Goal: Task Accomplishment & Management: Complete application form

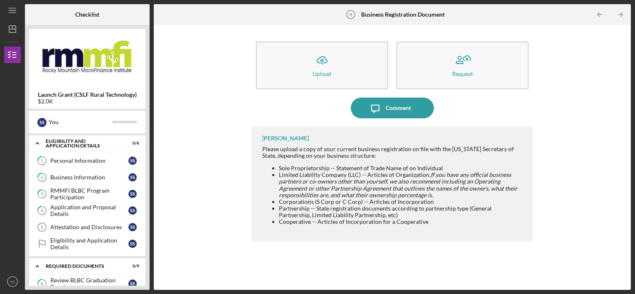
scroll to position [121, 0]
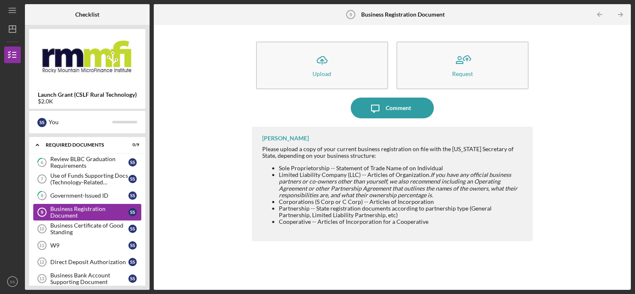
click at [96, 208] on div "Business Registration Document" at bounding box center [89, 212] width 78 height 13
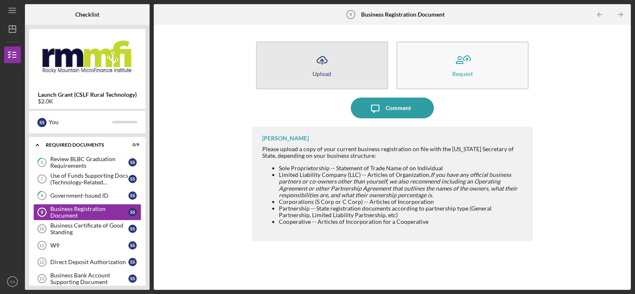
click at [327, 57] on icon "Icon/Upload" at bounding box center [322, 60] width 21 height 21
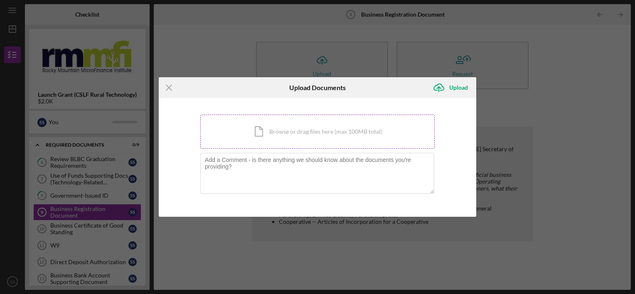
click at [319, 139] on div "Icon/Document Browse or drag files here (max 100MB total) Tap to choose files o…" at bounding box center [317, 132] width 234 height 34
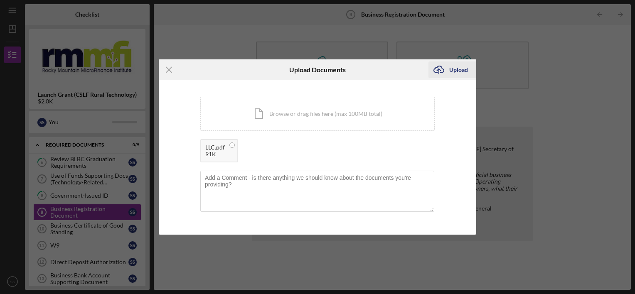
click at [464, 67] on div "Upload" at bounding box center [458, 69] width 19 height 17
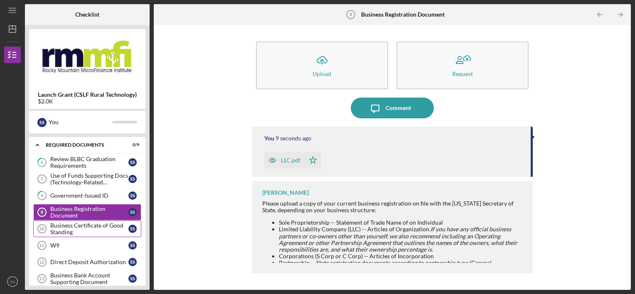
click at [101, 232] on div "Business Certificate of Good Standing" at bounding box center [89, 228] width 78 height 13
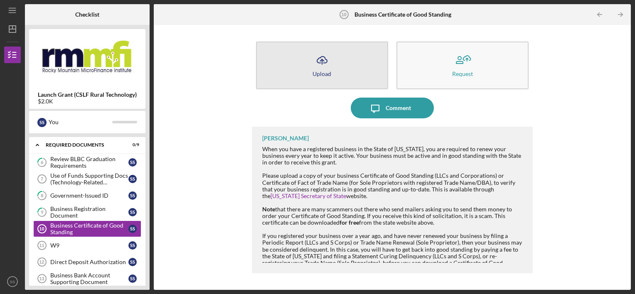
click at [349, 78] on button "Icon/Upload Upload" at bounding box center [322, 66] width 132 height 48
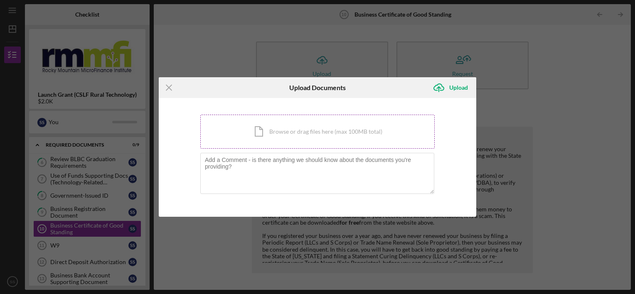
click at [266, 125] on div "Icon/Document Browse or drag files here (max 100MB total) Tap to choose files o…" at bounding box center [317, 132] width 234 height 34
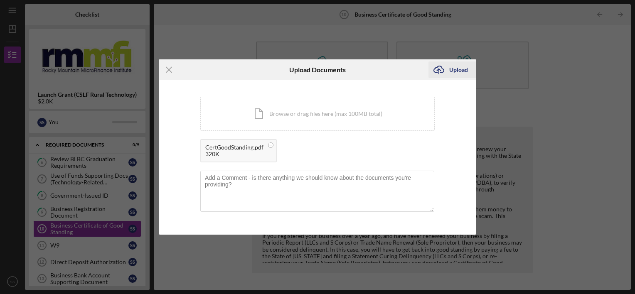
click at [454, 70] on div "Upload" at bounding box center [458, 69] width 19 height 17
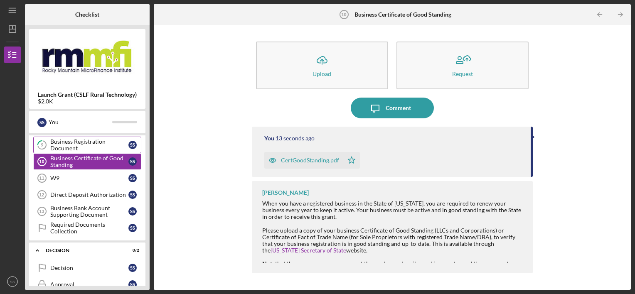
scroll to position [188, 0]
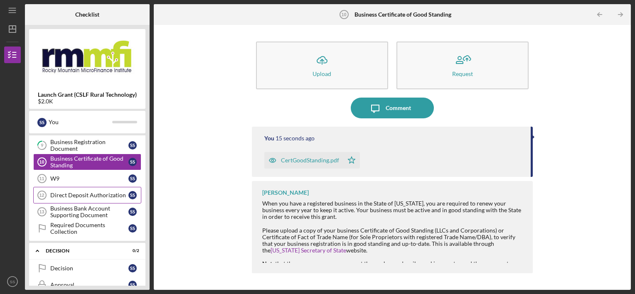
click at [120, 192] on div "Direct Deposit Authorization" at bounding box center [89, 195] width 78 height 7
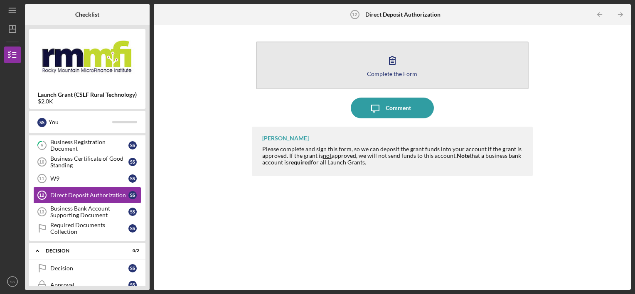
click at [372, 75] on div "Complete the Form" at bounding box center [392, 74] width 50 height 6
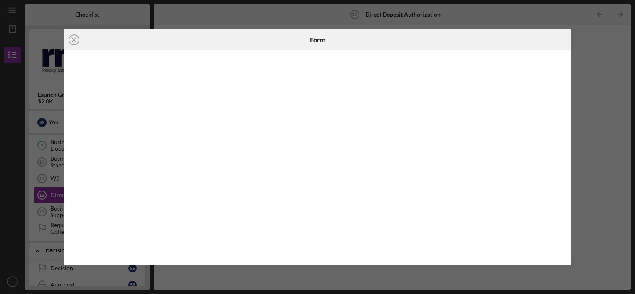
click at [289, 20] on div "Icon/Close Form" at bounding box center [317, 147] width 635 height 294
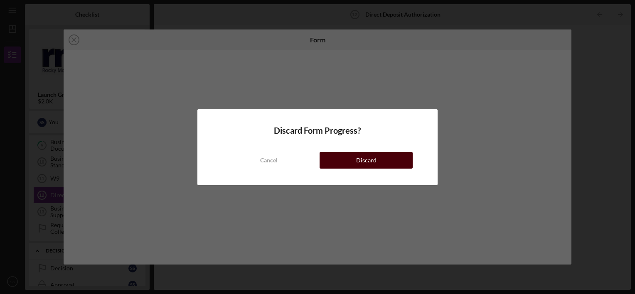
click at [359, 160] on div "Discard" at bounding box center [366, 160] width 20 height 17
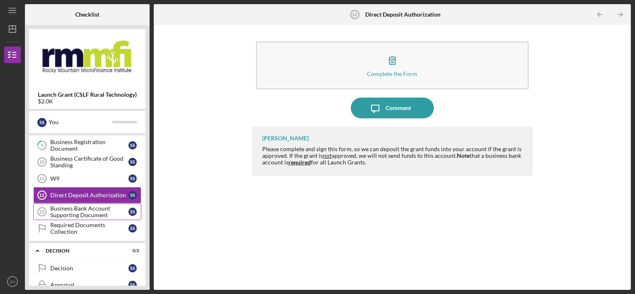
click at [87, 211] on div "Business Bank Account Supporting Document" at bounding box center [89, 211] width 78 height 13
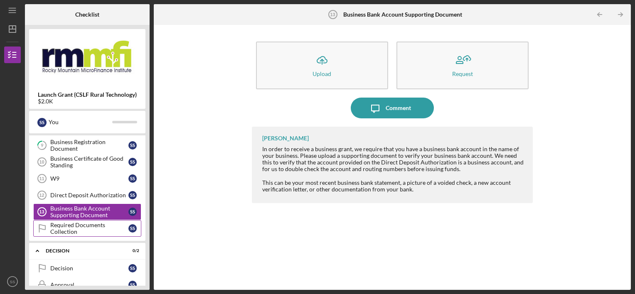
click at [93, 230] on div "Required Documents Collection" at bounding box center [89, 228] width 78 height 13
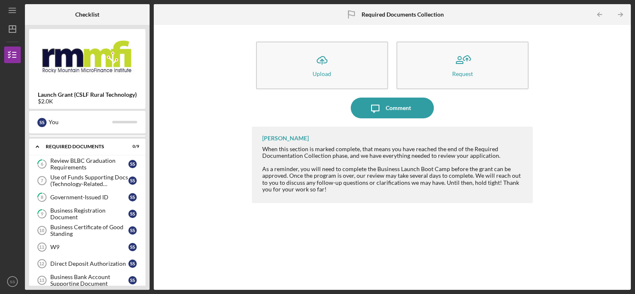
scroll to position [120, 0]
click at [93, 230] on div "Business Certificate of Good Standing" at bounding box center [89, 230] width 78 height 13
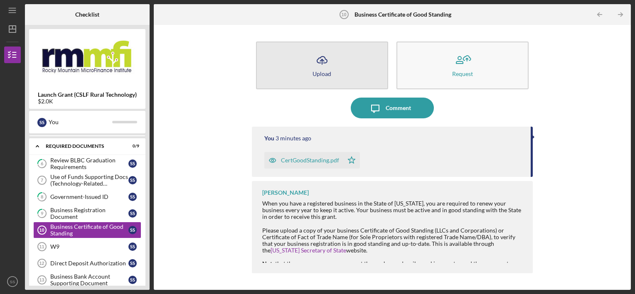
click at [339, 63] on button "Icon/Upload Upload" at bounding box center [322, 66] width 132 height 48
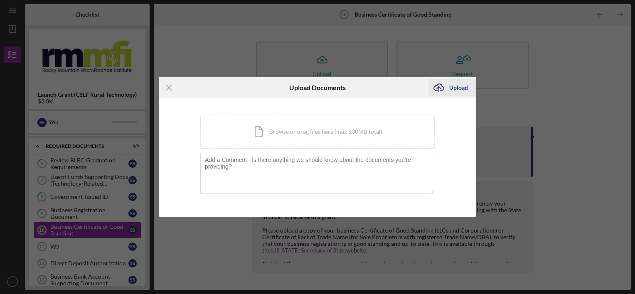
click at [459, 86] on div "Upload" at bounding box center [458, 87] width 19 height 17
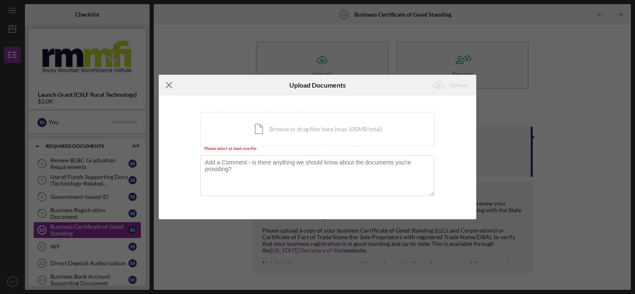
click at [170, 87] on icon "Icon/Menu Close" at bounding box center [169, 85] width 21 height 21
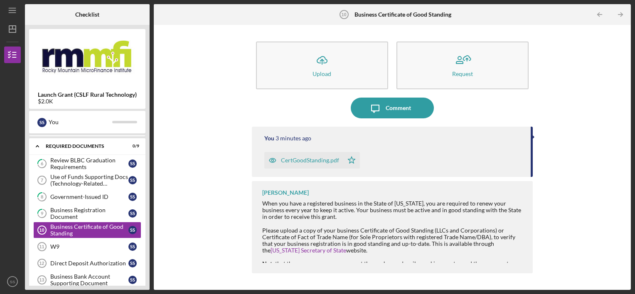
click at [314, 164] on div "CertGoodStanding.pdf" at bounding box center [303, 160] width 79 height 17
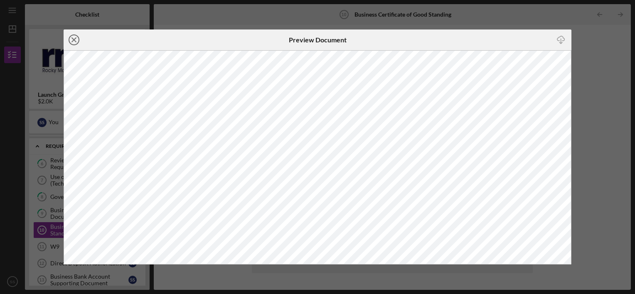
click at [71, 38] on icon "Icon/Close" at bounding box center [74, 39] width 21 height 21
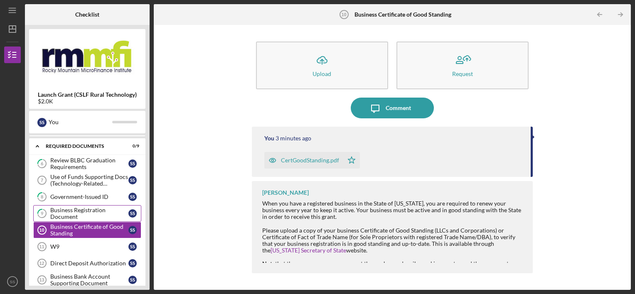
click at [63, 212] on div "Business Registration Document" at bounding box center [89, 213] width 78 height 13
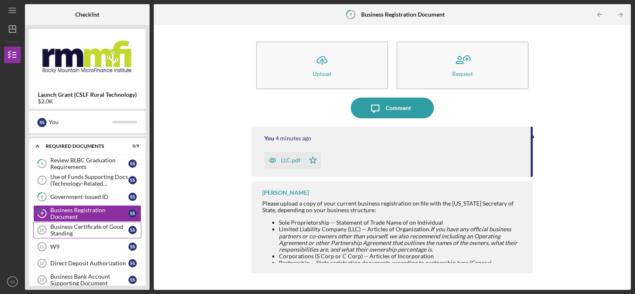
click at [99, 231] on div "Business Certificate of Good Standing" at bounding box center [89, 230] width 78 height 13
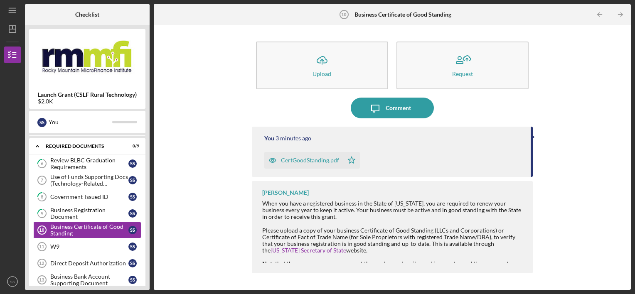
click at [271, 162] on icon "button" at bounding box center [272, 160] width 17 height 17
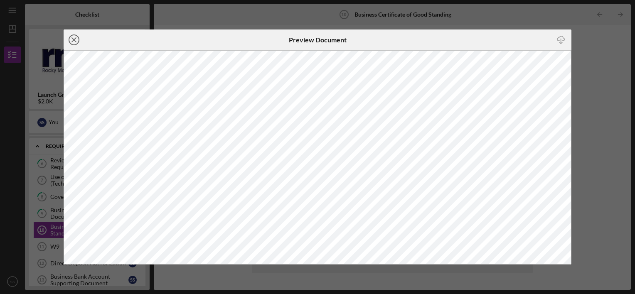
click at [71, 41] on icon "Icon/Close" at bounding box center [74, 39] width 21 height 21
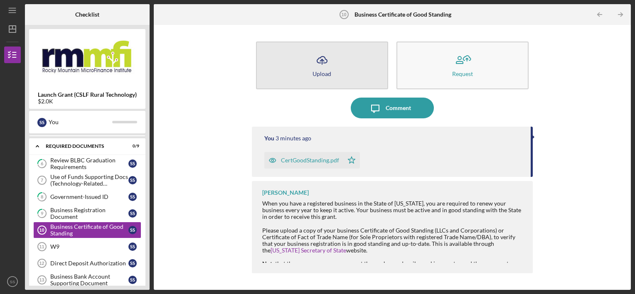
click at [349, 74] on button "Icon/Upload Upload" at bounding box center [322, 66] width 132 height 48
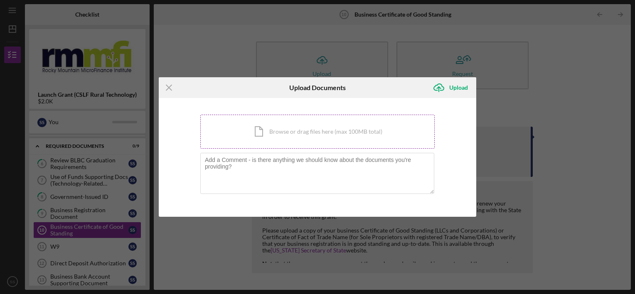
click at [321, 134] on div "Icon/Document Browse or drag files here (max 100MB total) Tap to choose files o…" at bounding box center [317, 132] width 234 height 34
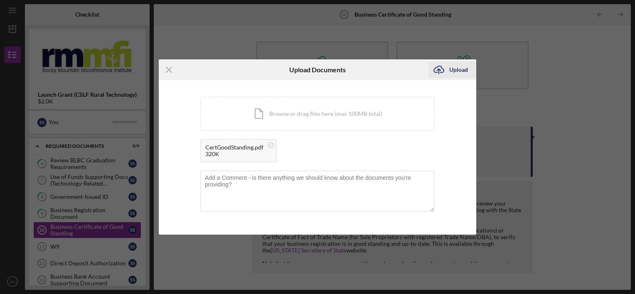
click at [461, 73] on div "Upload" at bounding box center [458, 69] width 19 height 17
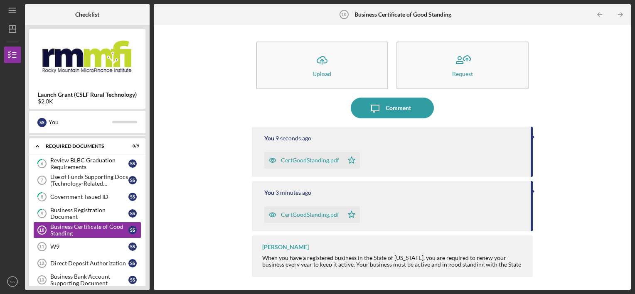
click at [224, 184] on div "Icon/Upload Upload Request Icon/Message Comment You 9 seconds ago CertGoodStand…" at bounding box center [392, 157] width 469 height 257
click at [87, 239] on link "W9 11 W9 S S" at bounding box center [87, 246] width 108 height 17
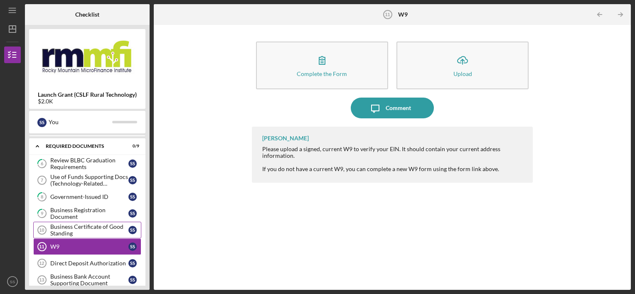
click at [101, 225] on div "Business Certificate of Good Standing" at bounding box center [89, 230] width 78 height 13
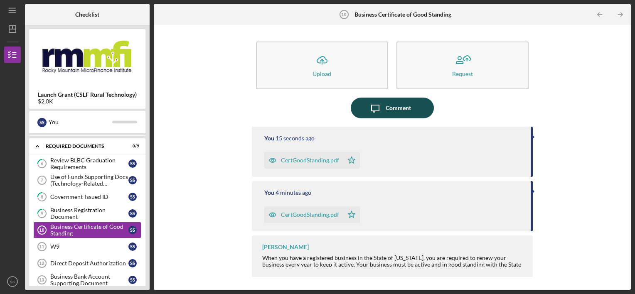
click at [416, 106] on button "Icon/Message Comment" at bounding box center [392, 108] width 83 height 21
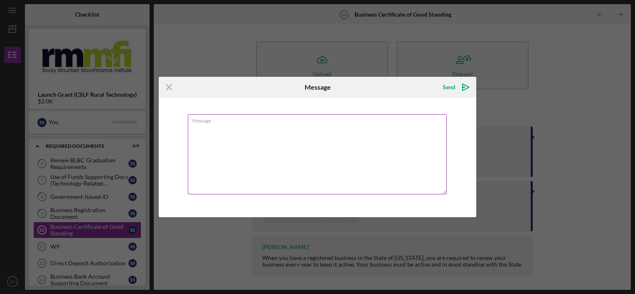
type textarea "N"
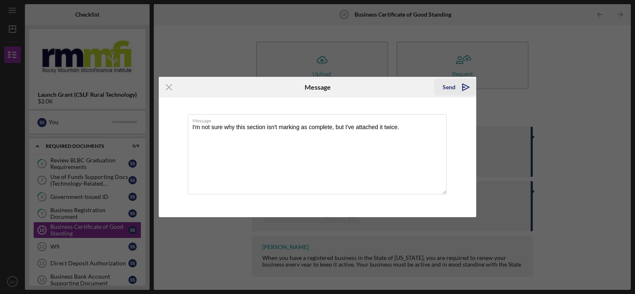
type textarea "I'm not sure why this section isn't marking as complete, but I've attached it t…"
click at [466, 84] on icon "Icon/icon-invite-send" at bounding box center [465, 87] width 21 height 21
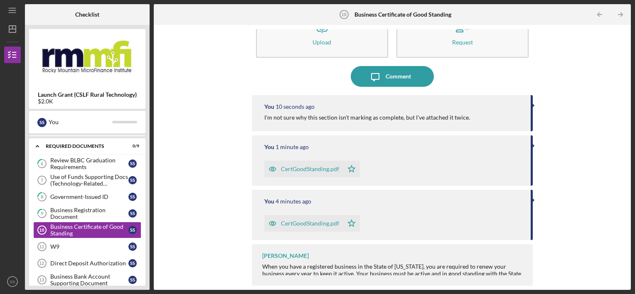
scroll to position [8, 0]
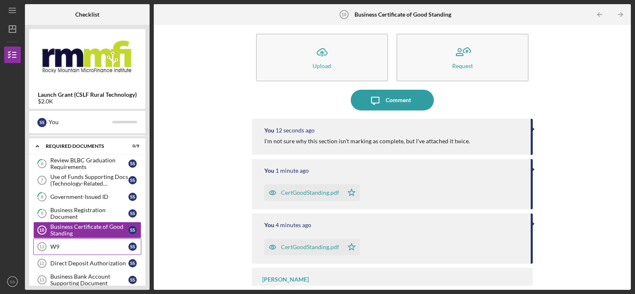
click at [74, 244] on div "W9" at bounding box center [89, 246] width 78 height 7
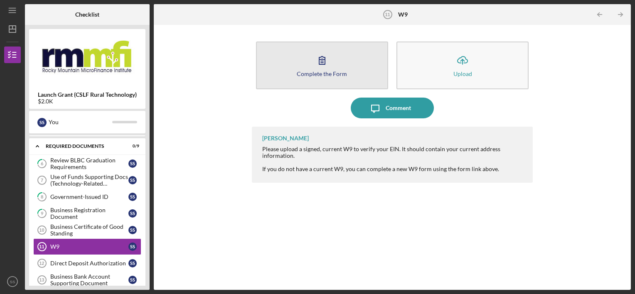
click at [379, 47] on button "Complete the Form Form" at bounding box center [322, 66] width 132 height 48
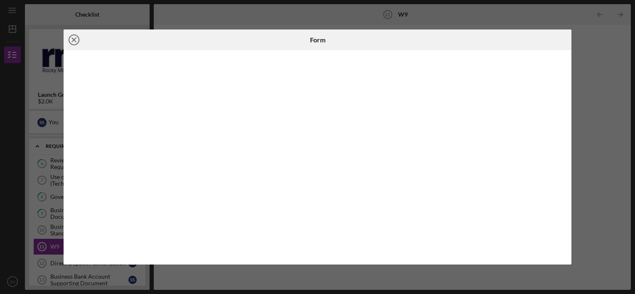
click at [71, 39] on icon "Icon/Close" at bounding box center [74, 39] width 21 height 21
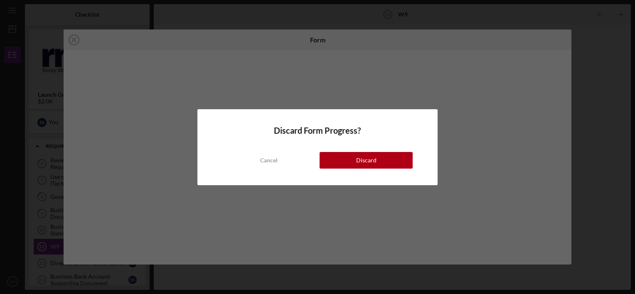
click at [595, 236] on div "Discard Form Progress? Cancel Discard" at bounding box center [317, 147] width 635 height 294
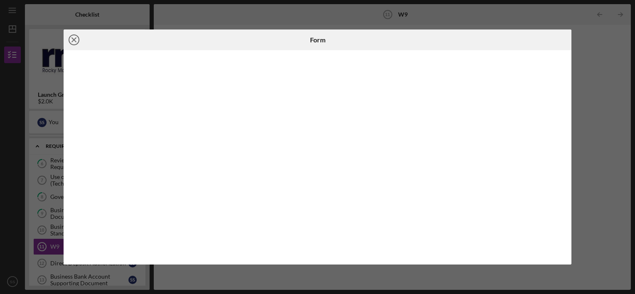
click at [71, 40] on icon "Icon/Close" at bounding box center [74, 39] width 21 height 21
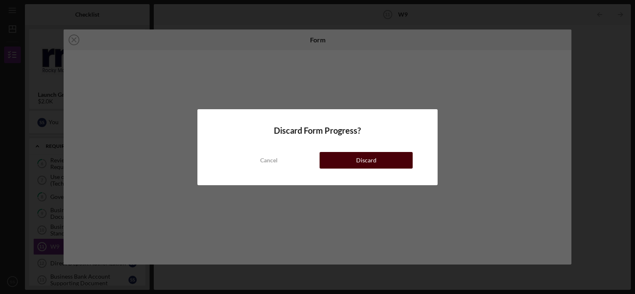
click at [341, 167] on button "Discard" at bounding box center [365, 160] width 93 height 17
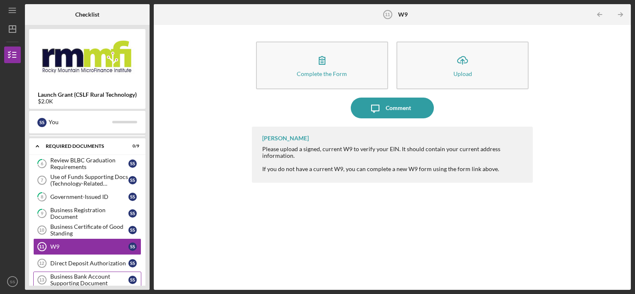
click at [108, 276] on div "Business Bank Account Supporting Document" at bounding box center [89, 279] width 78 height 13
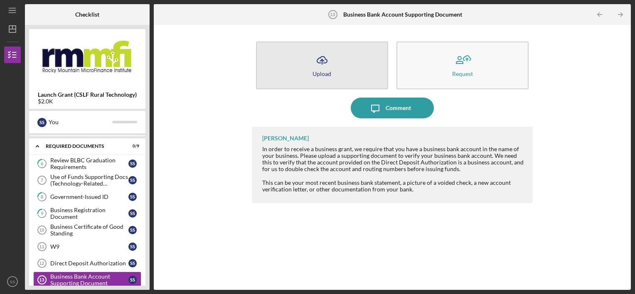
click at [341, 80] on button "Icon/Upload Upload" at bounding box center [322, 66] width 132 height 48
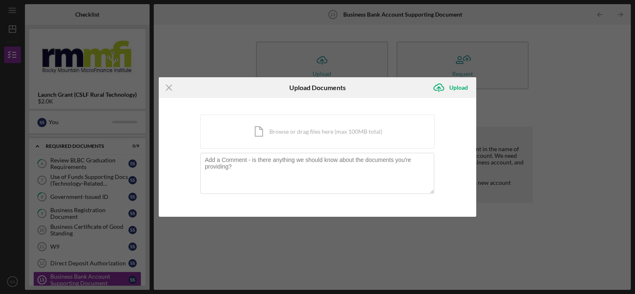
click at [163, 271] on div "Icon/Menu Close Upload Documents Icon/Upload Upload You're uploading documents …" at bounding box center [317, 147] width 635 height 294
click at [168, 88] on line at bounding box center [168, 87] width 5 height 5
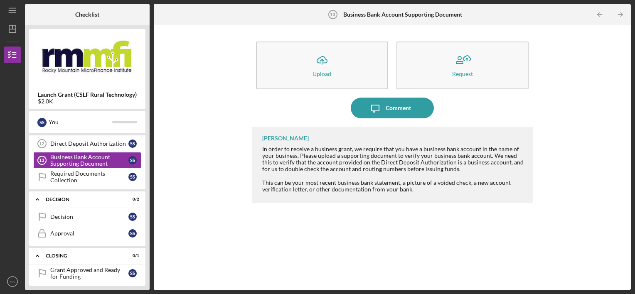
scroll to position [241, 0]
click at [73, 182] on div "6 Review BLBC Graduation Requirements S S Use of Funds Supporting Docs (Technol…" at bounding box center [87, 112] width 116 height 154
click at [73, 176] on div "Required Documents Collection" at bounding box center [89, 176] width 78 height 13
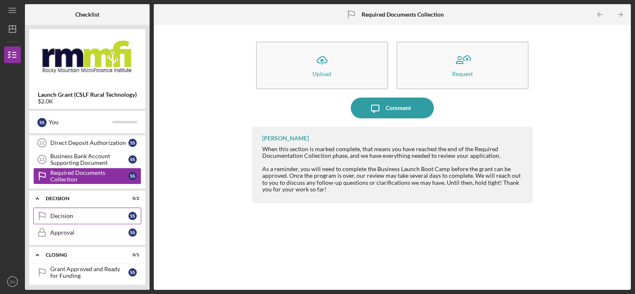
click at [64, 217] on link "Decision Decision S S" at bounding box center [87, 216] width 108 height 17
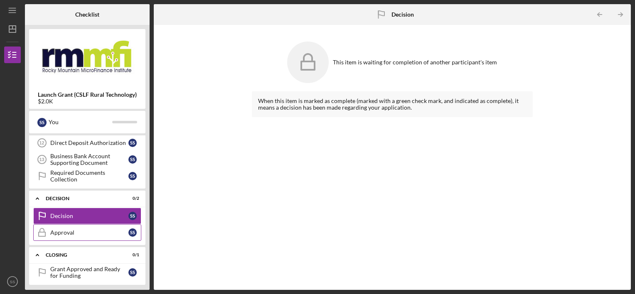
click at [91, 229] on div "Approval" at bounding box center [89, 232] width 78 height 7
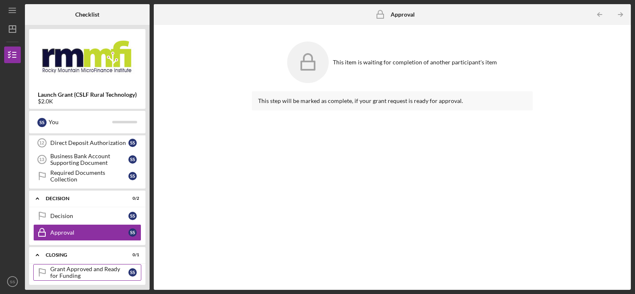
click at [81, 273] on div "Grant Approved and Ready for Funding" at bounding box center [89, 272] width 78 height 13
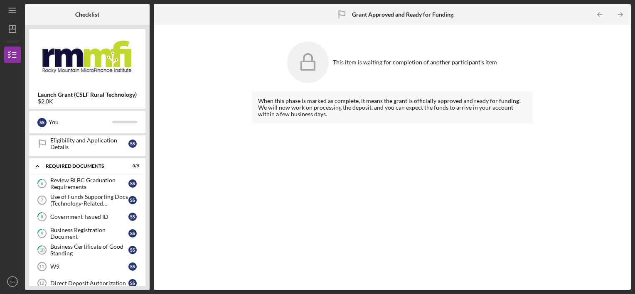
scroll to position [100, 0]
click at [92, 204] on div "Use of Funds Supporting Docs (Technology-Related Expenses)" at bounding box center [89, 200] width 78 height 13
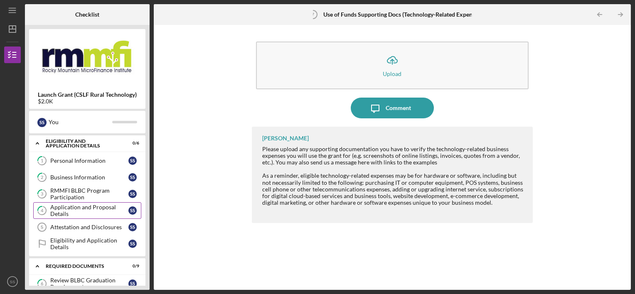
click at [93, 211] on div "Application and Proposal Details" at bounding box center [89, 210] width 78 height 13
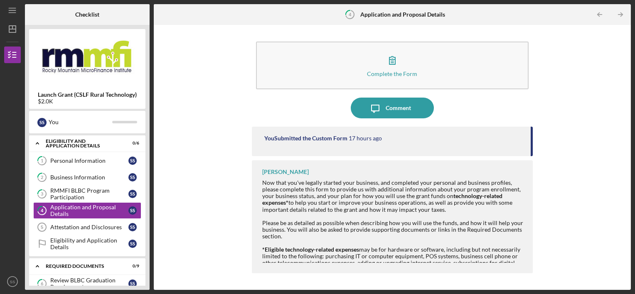
click at [346, 136] on div "You Submitted the Custom Form" at bounding box center [305, 138] width 83 height 7
drag, startPoint x: 346, startPoint y: 136, endPoint x: 317, endPoint y: 138, distance: 28.3
click at [317, 138] on div "You Submitted the Custom Form" at bounding box center [305, 138] width 83 height 7
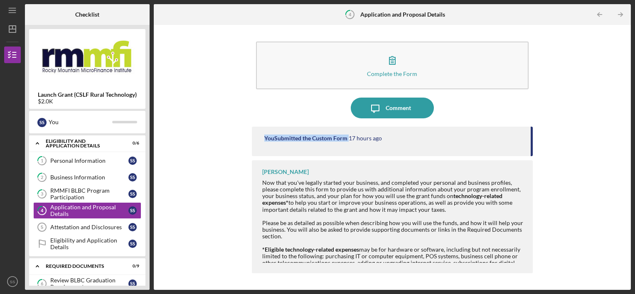
click at [317, 138] on div "You Submitted the Custom Form" at bounding box center [305, 138] width 83 height 7
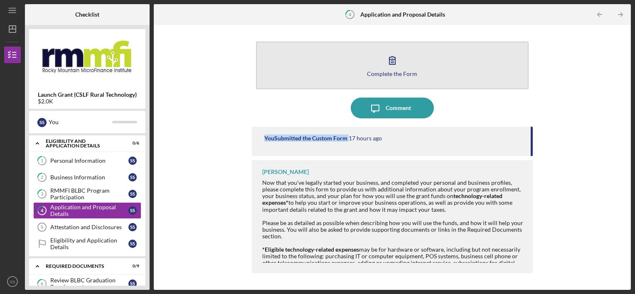
drag, startPoint x: 317, startPoint y: 138, endPoint x: 398, endPoint y: 61, distance: 112.0
click at [398, 61] on icon "button" at bounding box center [392, 60] width 21 height 21
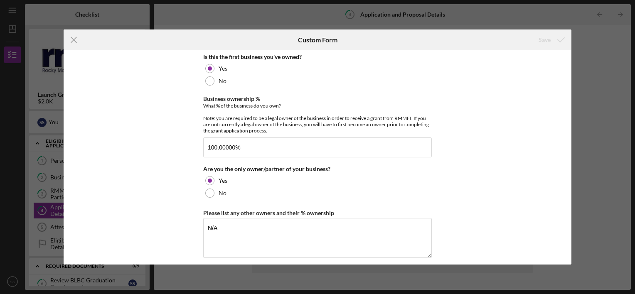
scroll to position [112, 0]
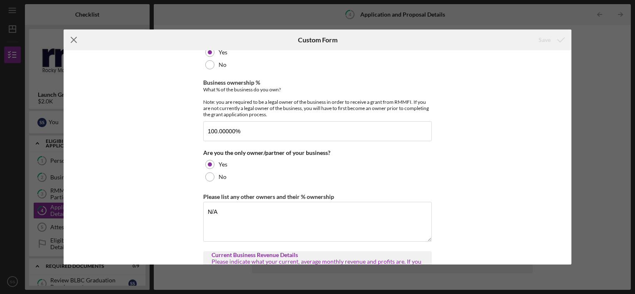
click at [76, 47] on icon "Icon/Menu Close" at bounding box center [74, 39] width 21 height 21
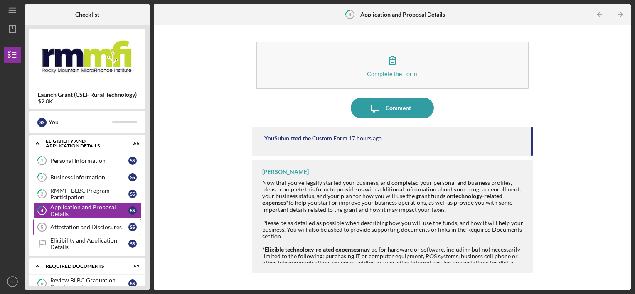
click at [108, 230] on link "Attestation and Disclosures 5 Attestation and Disclosures S S" at bounding box center [87, 227] width 108 height 17
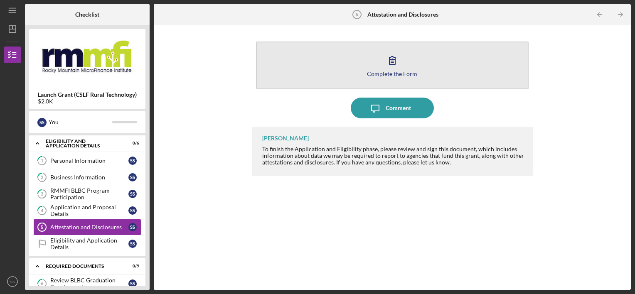
click at [390, 49] on button "Complete the Form Form" at bounding box center [392, 66] width 273 height 48
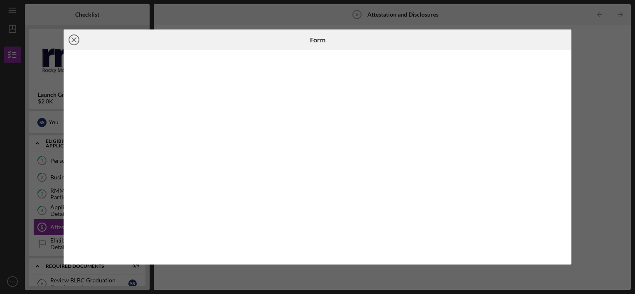
click at [71, 43] on icon "Icon/Close" at bounding box center [74, 39] width 21 height 21
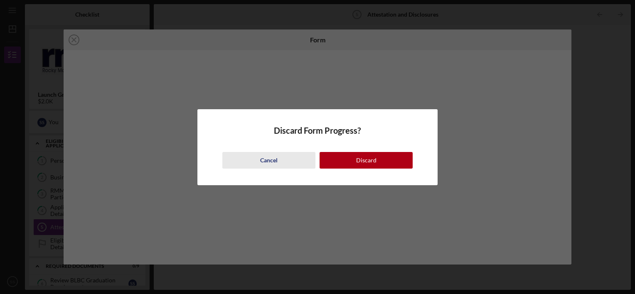
click at [273, 161] on div "Cancel" at bounding box center [268, 160] width 17 height 17
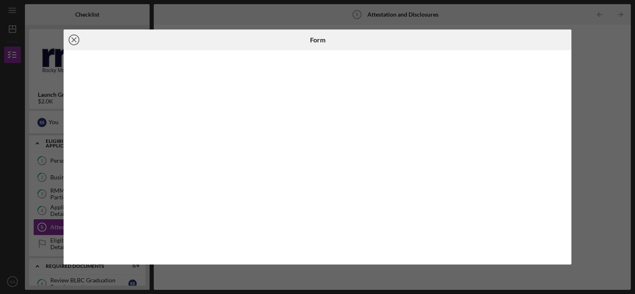
click at [73, 39] on line at bounding box center [74, 40] width 4 height 4
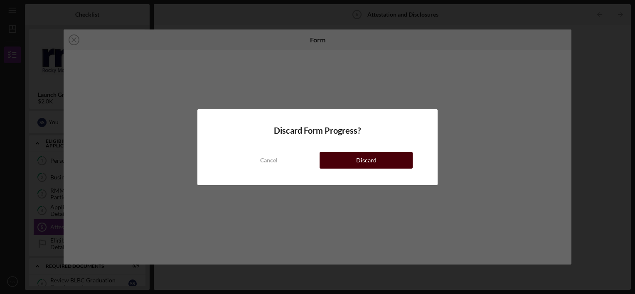
click at [383, 164] on button "Discard" at bounding box center [365, 160] width 93 height 17
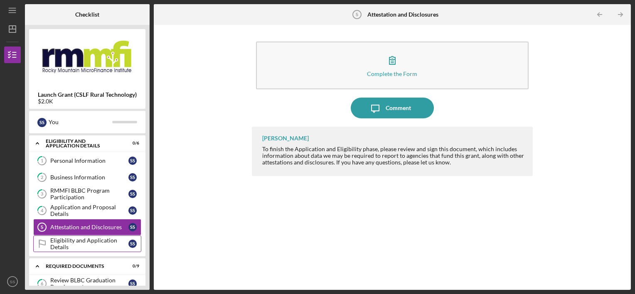
click at [86, 246] on div "Eligibility and Application Details" at bounding box center [89, 243] width 78 height 13
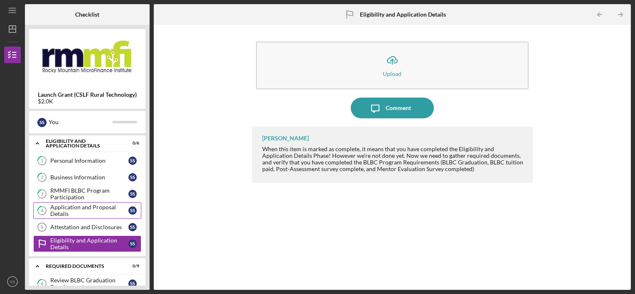
click at [100, 213] on div "Application and Proposal Details" at bounding box center [89, 210] width 78 height 13
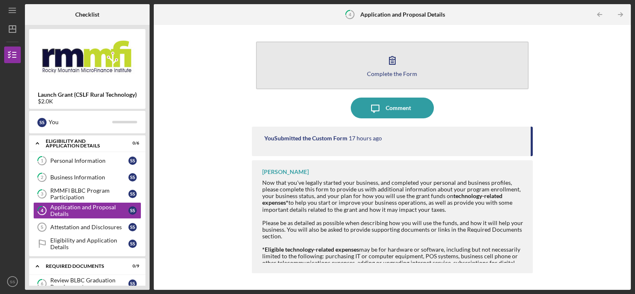
click at [387, 66] on icon "button" at bounding box center [392, 60] width 21 height 21
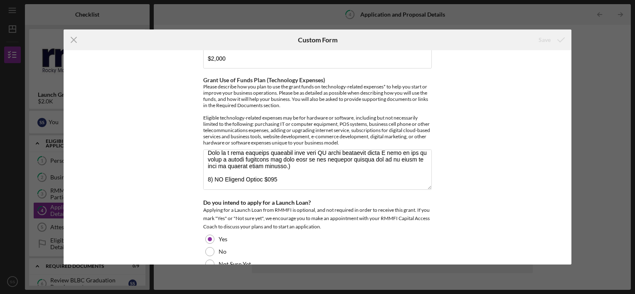
scroll to position [154, 0]
click at [76, 38] on line at bounding box center [73, 39] width 5 height 5
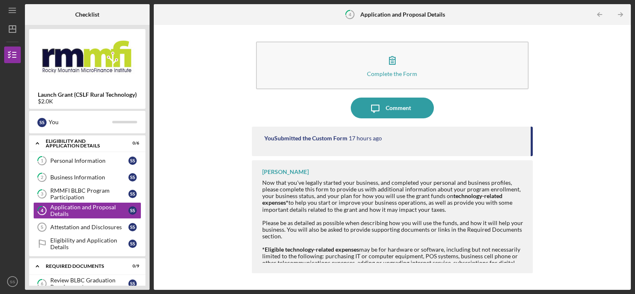
click at [459, 121] on div "Complete the Form Form Icon/Message Comment You Submitted the Custom Form 17 ho…" at bounding box center [392, 157] width 281 height 257
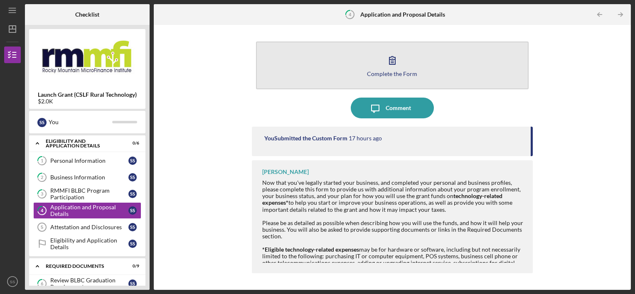
click at [388, 68] on icon "button" at bounding box center [392, 60] width 21 height 21
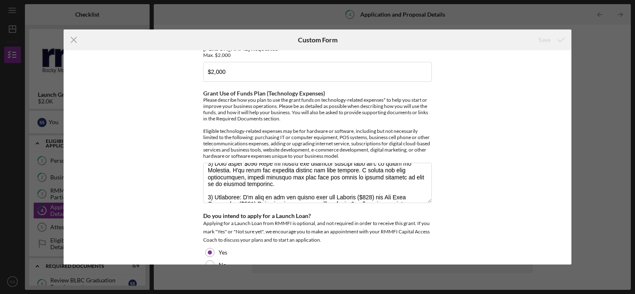
scroll to position [88, 0]
click at [74, 42] on icon "Icon/Menu Close" at bounding box center [74, 39] width 21 height 21
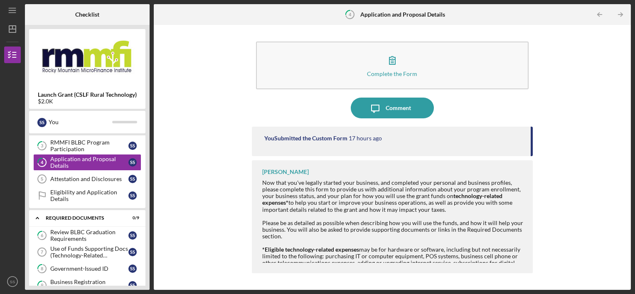
scroll to position [48, 0]
click at [104, 179] on div "Attestation and Disclosures" at bounding box center [89, 179] width 78 height 7
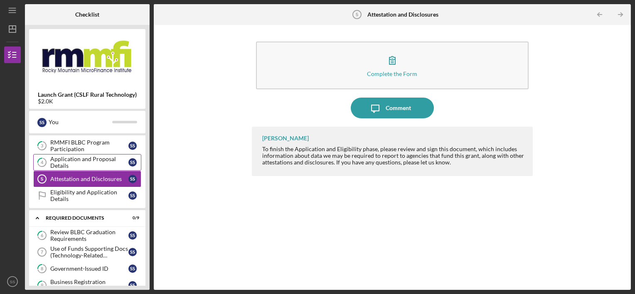
click at [103, 161] on div "Application and Proposal Details" at bounding box center [89, 162] width 78 height 13
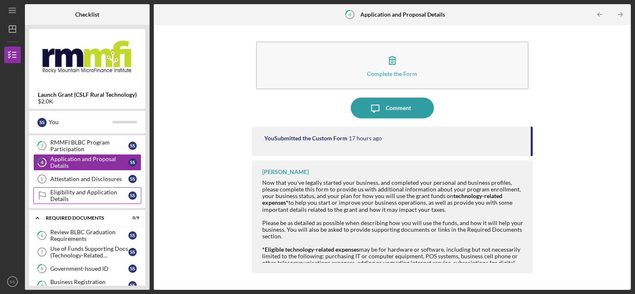
click at [93, 195] on div "Eligibility and Application Details" at bounding box center [89, 195] width 78 height 13
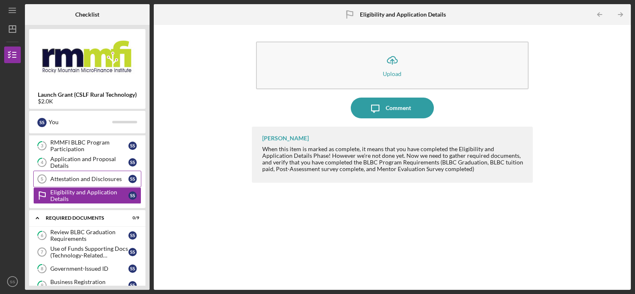
click at [94, 180] on div "Attestation and Disclosures" at bounding box center [89, 179] width 78 height 7
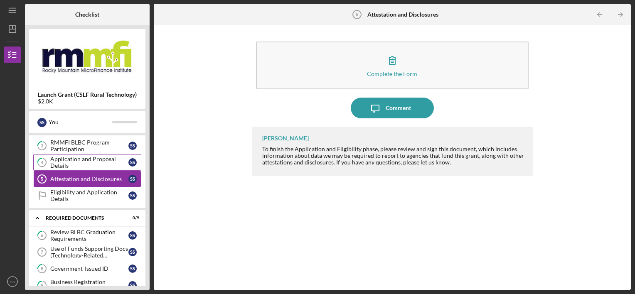
click at [101, 166] on div "Application and Proposal Details" at bounding box center [89, 162] width 78 height 13
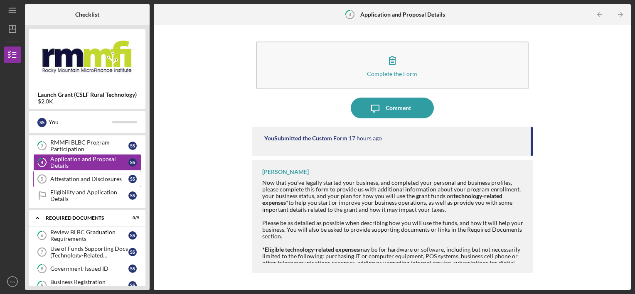
click at [91, 180] on div "Attestation and Disclosures" at bounding box center [89, 179] width 78 height 7
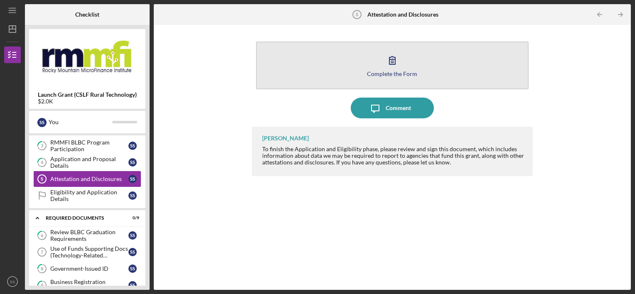
click at [394, 76] on div "Complete the Form" at bounding box center [392, 74] width 50 height 6
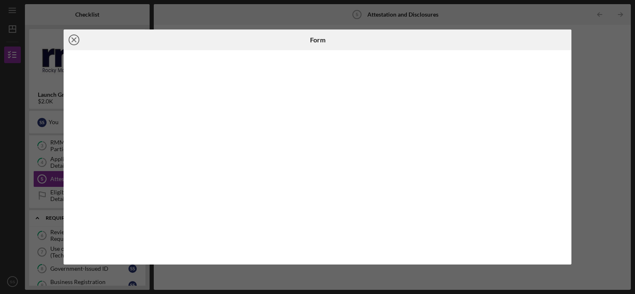
click at [75, 42] on line at bounding box center [74, 40] width 4 height 4
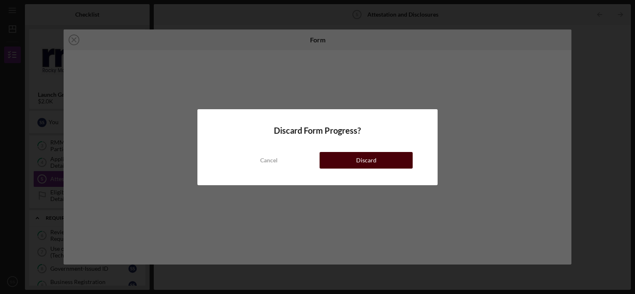
click at [358, 159] on div "Discard" at bounding box center [366, 160] width 20 height 17
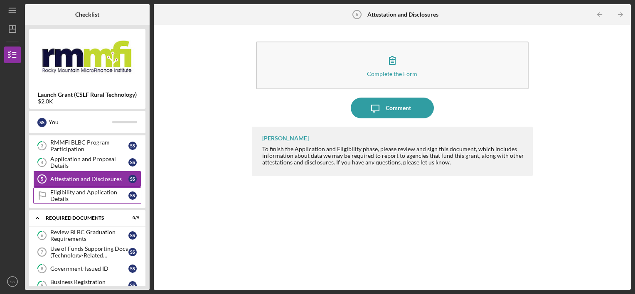
click at [76, 193] on div "Eligibility and Application Details" at bounding box center [89, 195] width 78 height 13
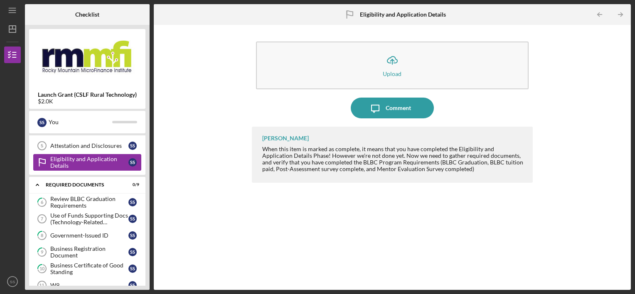
scroll to position [81, 0]
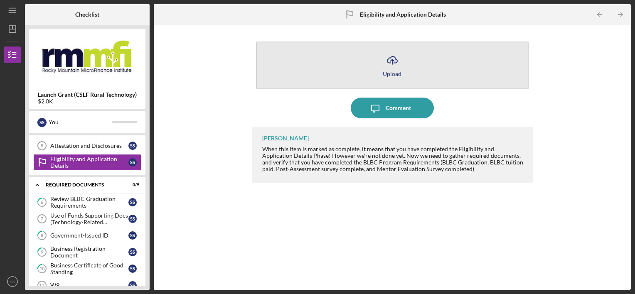
click at [345, 67] on button "Icon/Upload Upload" at bounding box center [392, 66] width 273 height 48
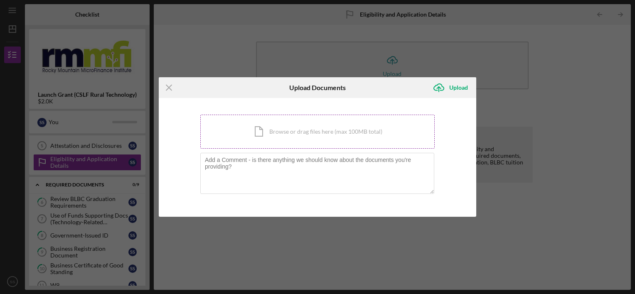
click at [256, 125] on div "Icon/Document Browse or drag files here (max 100MB total) Tap to choose files o…" at bounding box center [317, 132] width 234 height 34
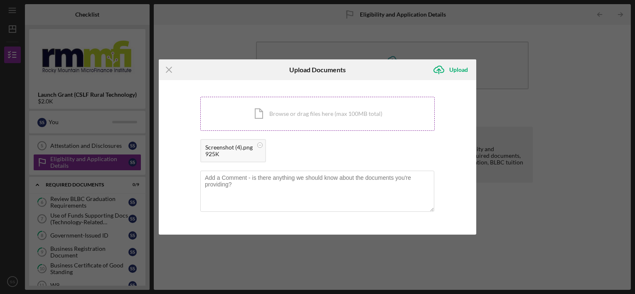
click at [303, 106] on div "Icon/Document Browse or drag files here (max 100MB total) Tap to choose files o…" at bounding box center [317, 114] width 234 height 34
click at [265, 110] on div "Icon/Document Browse or drag files here (max 100MB total) Tap to choose files o…" at bounding box center [317, 114] width 234 height 34
click at [247, 118] on div "Icon/Document Browse or drag files here (max 100MB total) Tap to choose files o…" at bounding box center [317, 114] width 234 height 34
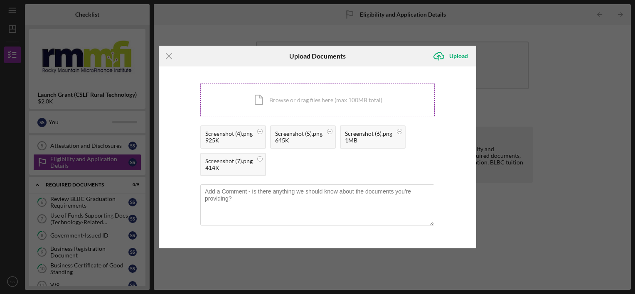
click at [261, 100] on div "Icon/Document Browse or drag files here (max 100MB total) Tap to choose files o…" at bounding box center [317, 100] width 234 height 34
click at [226, 91] on div "Icon/Document Browse or drag files here (max 100MB total) Tap to choose files o…" at bounding box center [317, 100] width 234 height 34
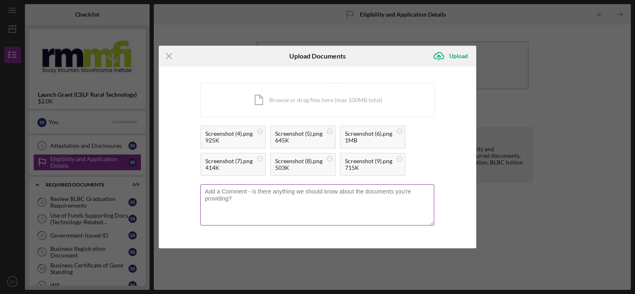
click at [250, 199] on textarea at bounding box center [317, 204] width 234 height 41
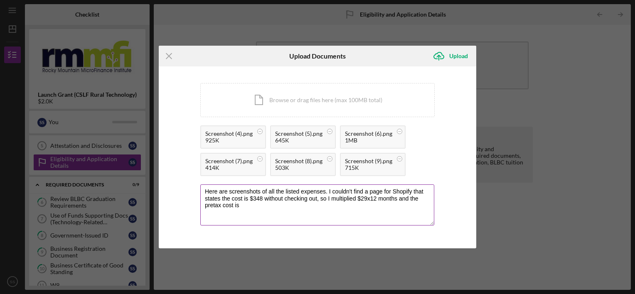
click at [260, 198] on textarea "Here are screenshots of all the listed expenses. I couldn't find a page for Sho…" at bounding box center [317, 204] width 234 height 41
click at [263, 199] on textarea "Here are screenshots of all the listed expenses. I couldn't find a page for Sho…" at bounding box center [317, 204] width 234 height 41
click at [366, 197] on textarea "Here are screenshots of all the listed expenses. I couldn't find a page for Sho…" at bounding box center [317, 204] width 234 height 41
click at [240, 204] on textarea "Here are screenshots of all the listed expenses. I couldn't find a page for Sho…" at bounding box center [317, 204] width 234 height 41
type textarea "Here are screenshots of all the listed expenses. I couldn't find a page for Sho…"
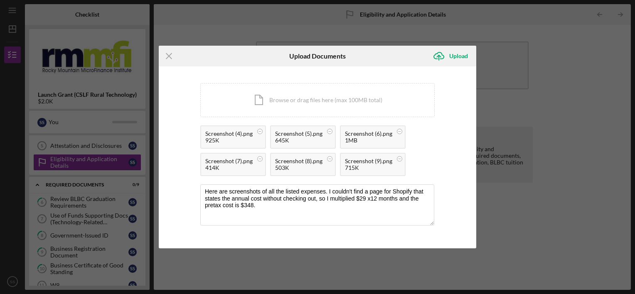
click at [364, 136] on div "Screenshot (6).png" at bounding box center [368, 133] width 47 height 7
drag, startPoint x: 364, startPoint y: 136, endPoint x: 373, endPoint y: 143, distance: 11.8
click at [373, 143] on div "1MB" at bounding box center [368, 140] width 47 height 7
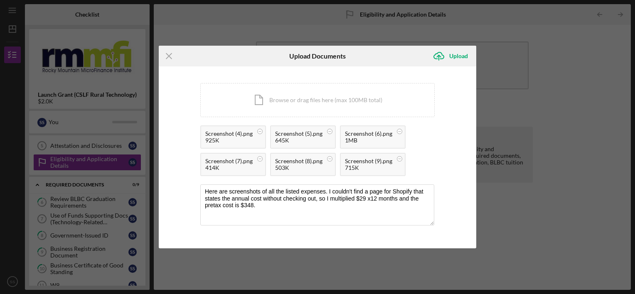
click at [244, 133] on div "Screenshot (4).png" at bounding box center [228, 133] width 47 height 7
drag, startPoint x: 244, startPoint y: 133, endPoint x: 260, endPoint y: 145, distance: 19.4
click at [260, 145] on div "Screenshot (4).png 925K" at bounding box center [233, 136] width 66 height 23
click at [455, 56] on div "Upload" at bounding box center [458, 56] width 19 height 17
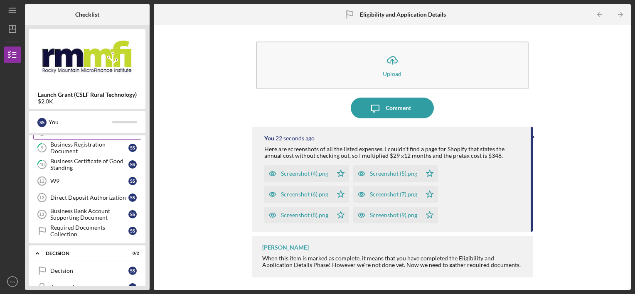
scroll to position [186, 0]
click at [77, 183] on link "W9 11 W9 S S" at bounding box center [87, 180] width 108 height 17
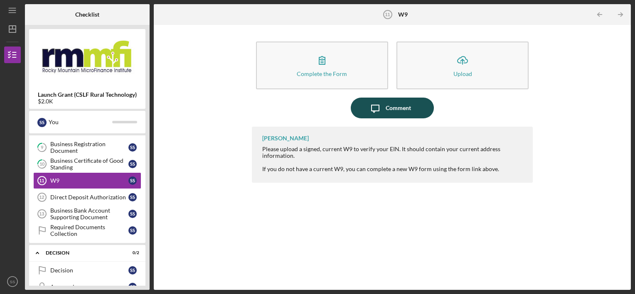
click at [389, 101] on div "Comment" at bounding box center [398, 108] width 25 height 21
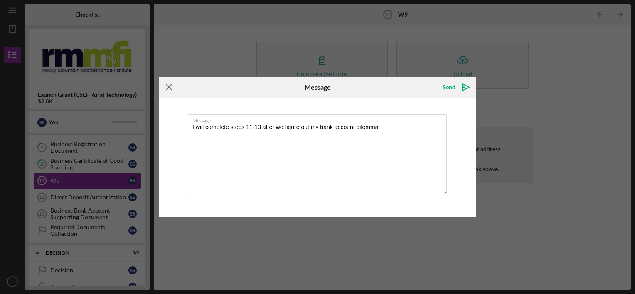
type textarea "I will complete steps 11-13 after we figure out my bank account dilemma!"
click at [177, 87] on icon "Icon/Menu Close" at bounding box center [169, 87] width 21 height 21
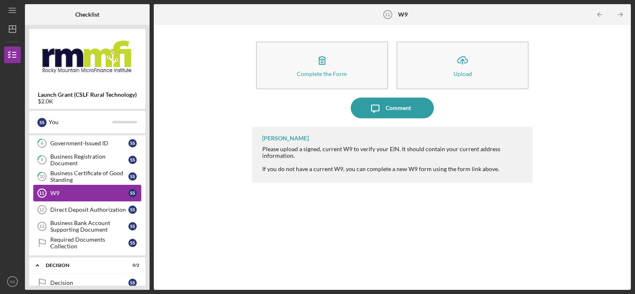
scroll to position [174, 0]
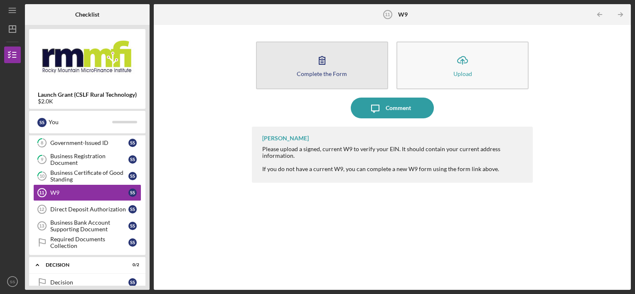
click at [317, 77] on button "Complete the Form Form" at bounding box center [322, 66] width 132 height 48
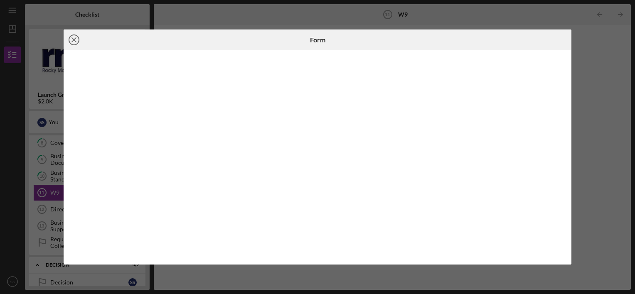
click at [75, 40] on icon "Icon/Close" at bounding box center [74, 39] width 21 height 21
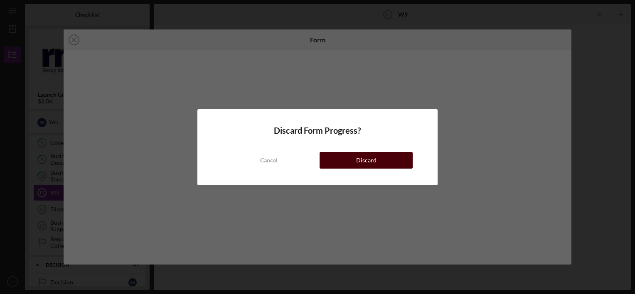
click at [359, 164] on div "Discard" at bounding box center [366, 160] width 20 height 17
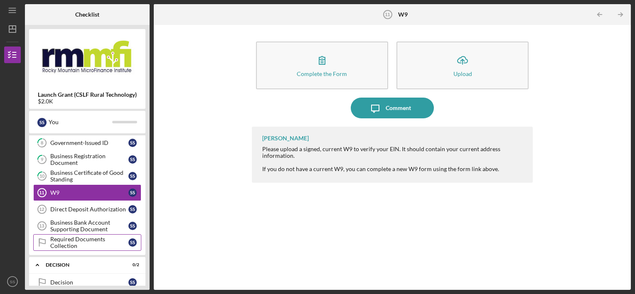
click at [100, 238] on div "Required Documents Collection" at bounding box center [89, 242] width 78 height 13
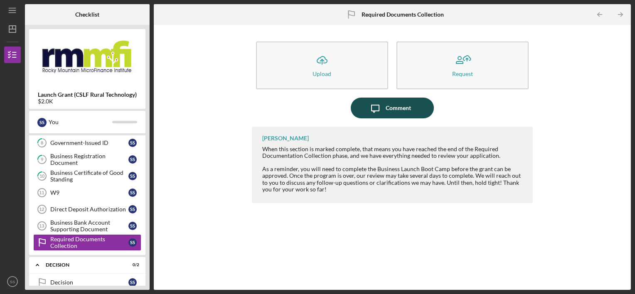
click at [389, 105] on div "Comment" at bounding box center [398, 108] width 25 height 21
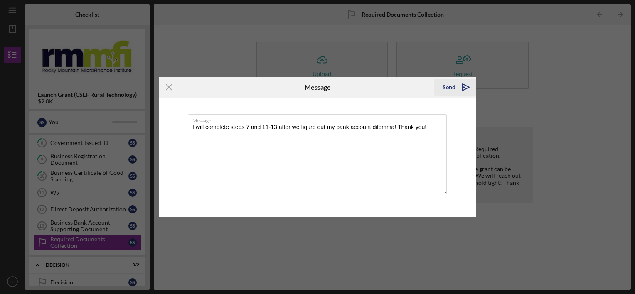
type textarea "I will complete steps 7 and 11-13 after we figure out my bank account dilemma! …"
click at [464, 87] on icon "Icon/icon-invite-send" at bounding box center [465, 87] width 21 height 21
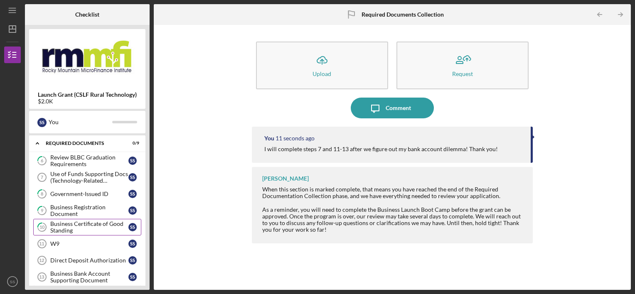
scroll to position [121, 0]
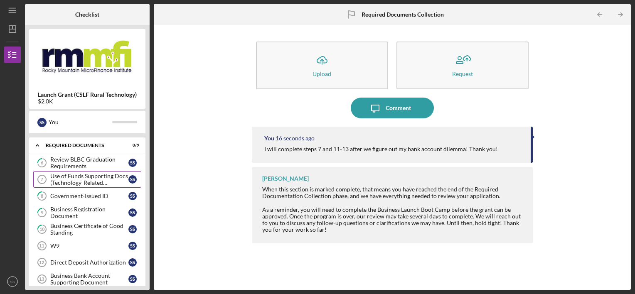
click at [104, 178] on div "Use of Funds Supporting Docs (Technology-Related Expenses)" at bounding box center [89, 179] width 78 height 13
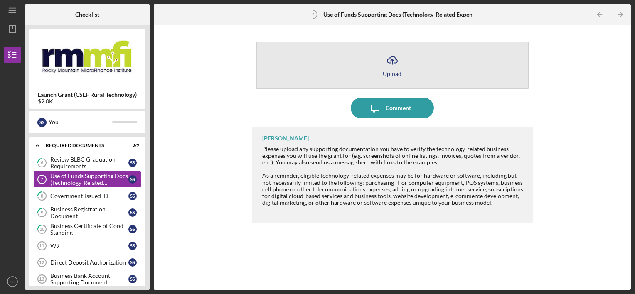
click at [359, 56] on button "Icon/Upload Upload" at bounding box center [392, 66] width 273 height 48
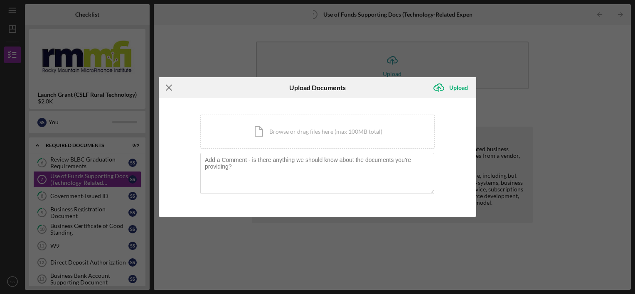
click at [170, 89] on line at bounding box center [168, 87] width 5 height 5
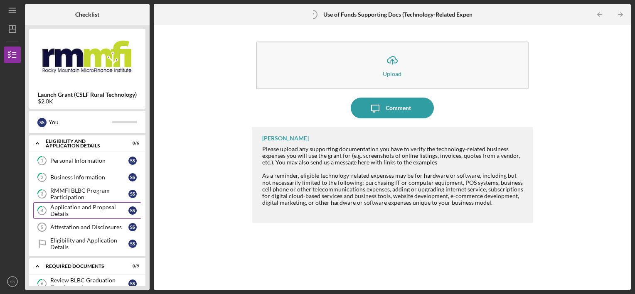
click at [103, 213] on div "Application and Proposal Details" at bounding box center [89, 210] width 78 height 13
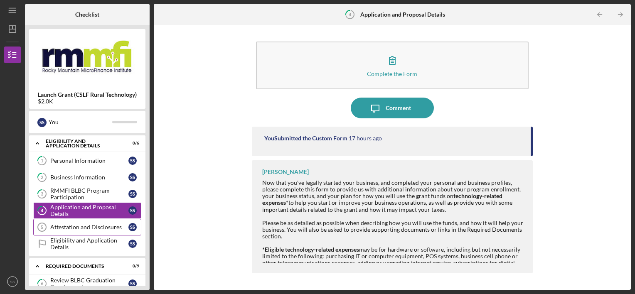
click at [91, 226] on div "Attestation and Disclosures" at bounding box center [89, 227] width 78 height 7
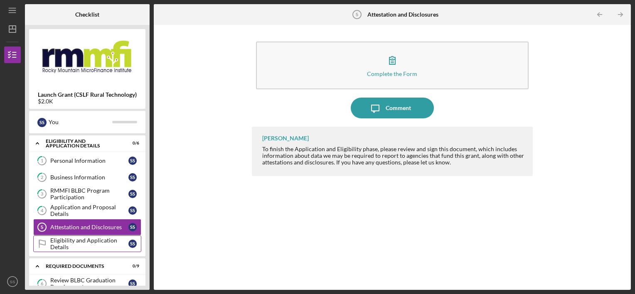
click at [75, 244] on div "Eligibility and Application Details" at bounding box center [89, 243] width 78 height 13
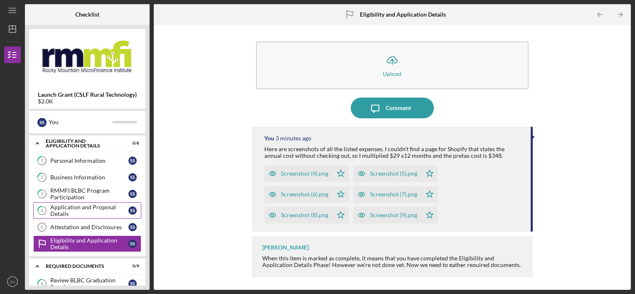
click at [93, 209] on div "Application and Proposal Details" at bounding box center [89, 210] width 78 height 13
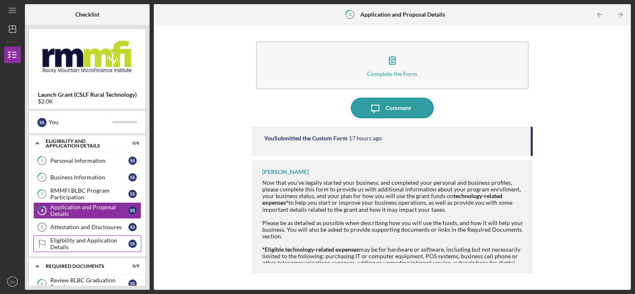
click at [76, 246] on div "Eligibility and Application Details" at bounding box center [89, 243] width 78 height 13
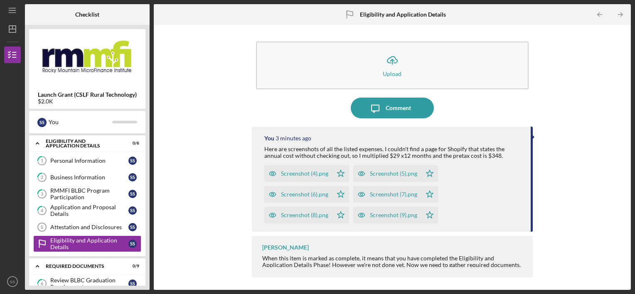
click at [302, 175] on div "Screenshot (4).png" at bounding box center [304, 173] width 47 height 7
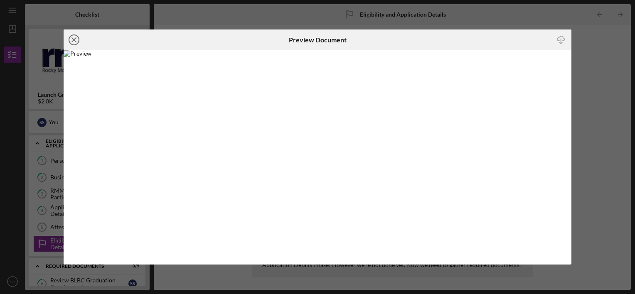
click at [73, 42] on icon "Icon/Close" at bounding box center [74, 39] width 21 height 21
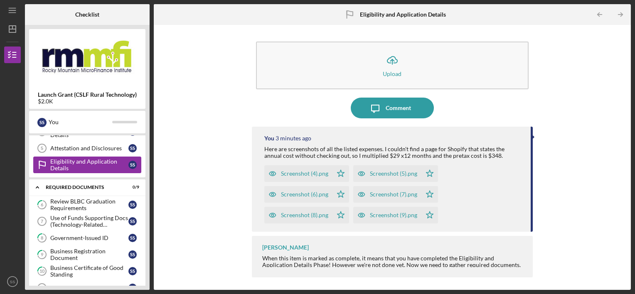
scroll to position [79, 0]
click at [104, 222] on div "Use of Funds Supporting Docs (Technology-Related Expenses)" at bounding box center [89, 220] width 78 height 13
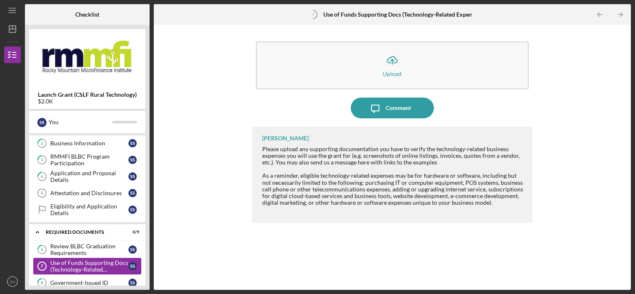
scroll to position [31, 0]
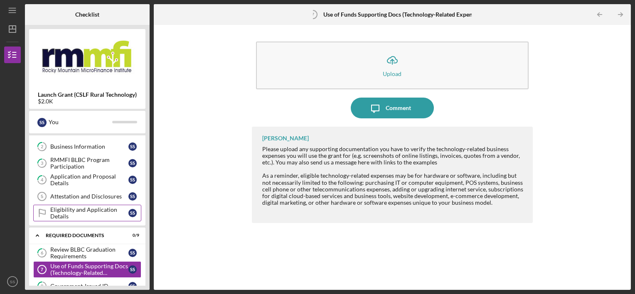
click at [104, 214] on div "Eligibility and Application Details" at bounding box center [89, 212] width 78 height 13
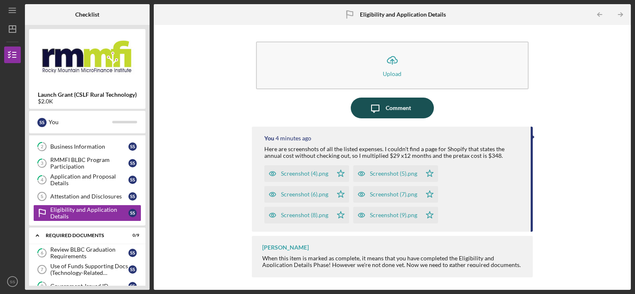
click at [401, 109] on div "Comment" at bounding box center [398, 108] width 25 height 21
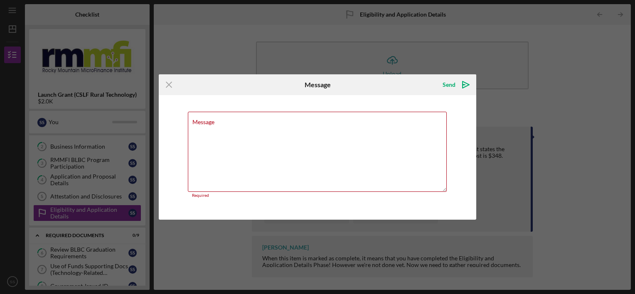
click at [94, 267] on div "Icon/Menu Close Message Send Icon/icon-invite-send Message Required Cancel Send…" at bounding box center [317, 147] width 635 height 294
click at [90, 174] on div "Icon/Menu Close Message Send Icon/icon-invite-send Message Required Cancel Send…" at bounding box center [317, 147] width 635 height 294
click at [171, 86] on icon "Icon/Menu Close" at bounding box center [169, 84] width 21 height 21
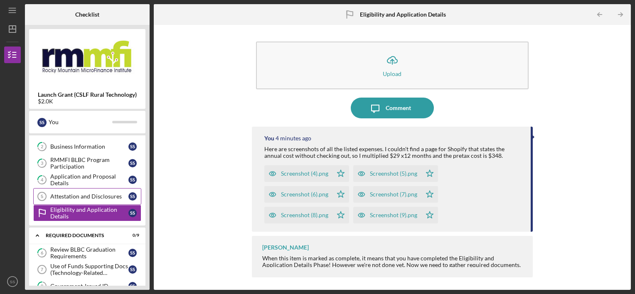
click at [112, 191] on link "Attestation and Disclosures 5 Attestation and Disclosures S S" at bounding box center [87, 196] width 108 height 17
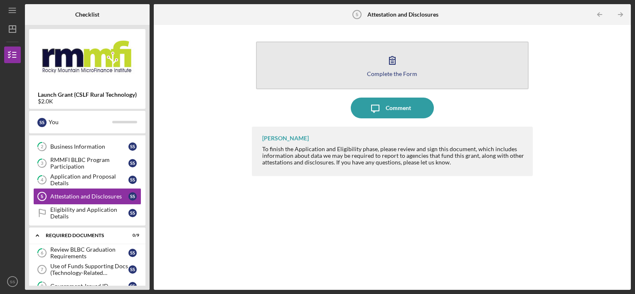
click at [357, 79] on button "Complete the Form Form" at bounding box center [392, 66] width 273 height 48
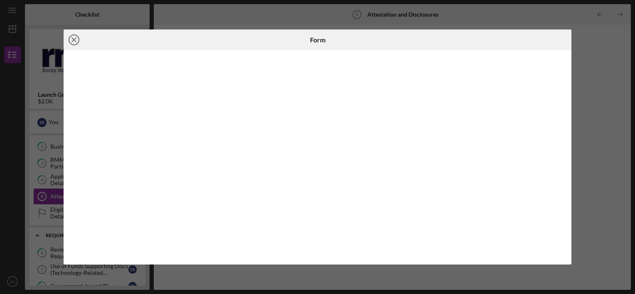
click at [75, 40] on line at bounding box center [74, 40] width 4 height 4
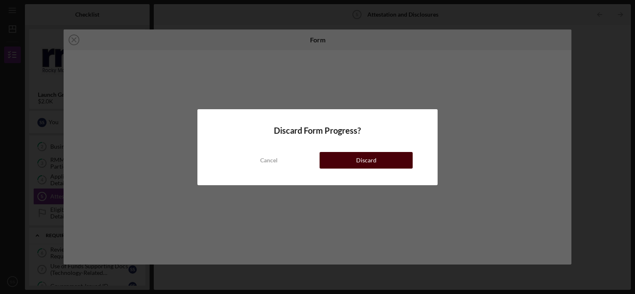
drag, startPoint x: 388, startPoint y: 151, endPoint x: 391, endPoint y: 158, distance: 7.6
click at [391, 158] on div "Cancel Discard" at bounding box center [317, 151] width 190 height 33
click at [391, 158] on button "Discard" at bounding box center [365, 160] width 93 height 17
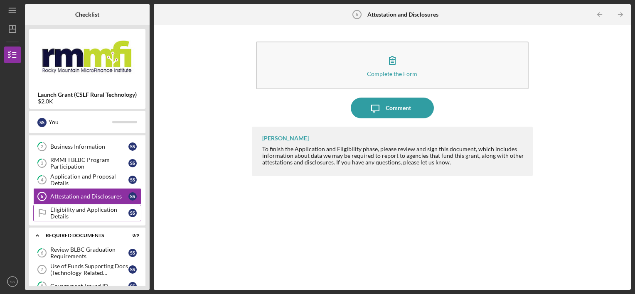
click at [98, 213] on div "Eligibility and Application Details" at bounding box center [89, 212] width 78 height 13
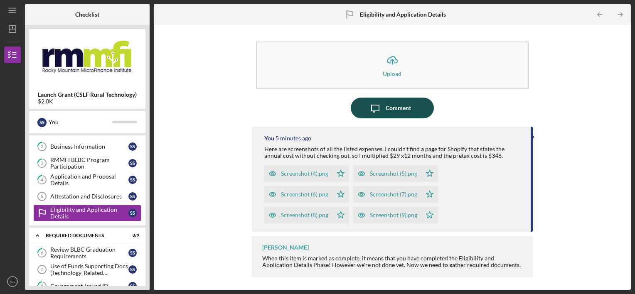
click at [392, 110] on div "Comment" at bounding box center [398, 108] width 25 height 21
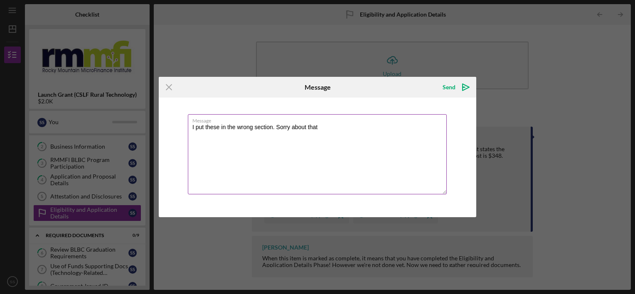
click at [273, 125] on textarea "I put these in the wrong section. Sorry about that" at bounding box center [317, 154] width 259 height 80
click at [367, 128] on textarea "I put these in the wrong section & can't delete them. Sorry about that" at bounding box center [317, 154] width 259 height 80
click at [370, 126] on textarea "I put these in the wrong section & can't delete them. Sorry about that" at bounding box center [317, 154] width 259 height 80
type textarea "I put these in the wrong section & can't delete them. Sorry about that"
click at [453, 87] on div "Send" at bounding box center [448, 87] width 13 height 17
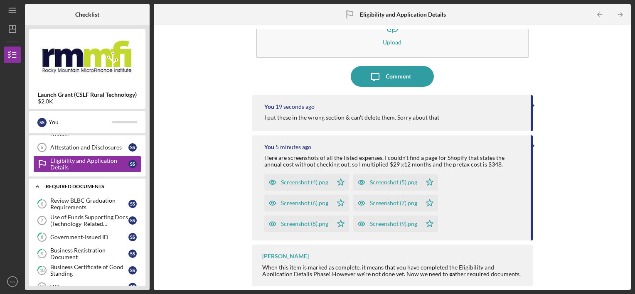
scroll to position [81, 0]
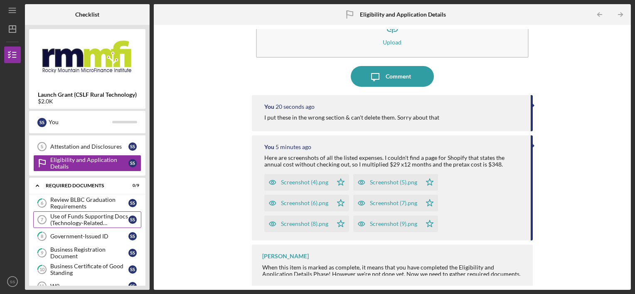
click at [95, 218] on div "Use of Funds Supporting Docs (Technology-Related Expenses)" at bounding box center [89, 219] width 78 height 13
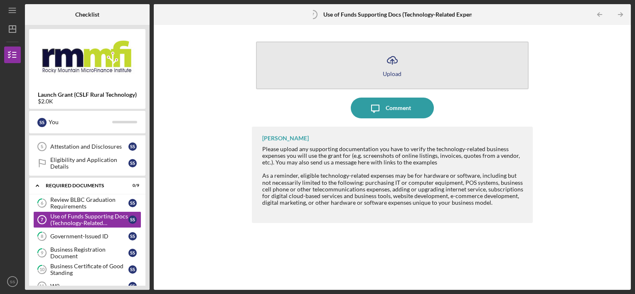
click at [393, 76] on button "Icon/Upload Upload" at bounding box center [392, 66] width 273 height 48
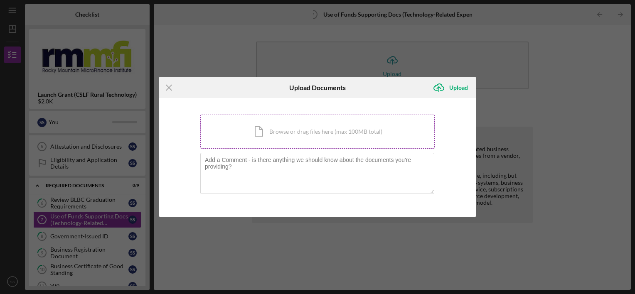
click at [283, 126] on div "Icon/Document Browse or drag files here (max 100MB total) Tap to choose files o…" at bounding box center [317, 132] width 234 height 34
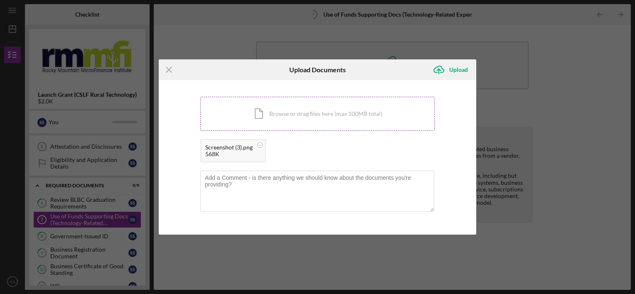
click at [295, 113] on div "Icon/Document Browse or drag files here (max 100MB total) Tap to choose files o…" at bounding box center [317, 114] width 234 height 34
click at [259, 146] on circle at bounding box center [260, 145] width 5 height 5
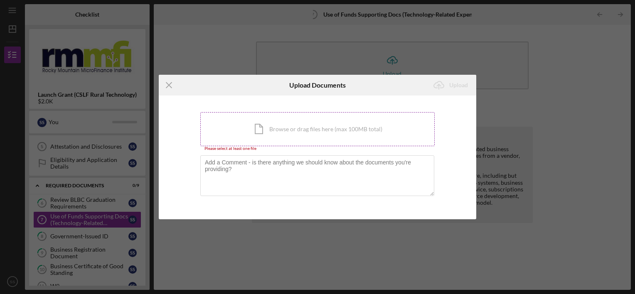
click at [278, 126] on div "Icon/Document Browse or drag files here (max 100MB total) Tap to choose files o…" at bounding box center [317, 129] width 234 height 34
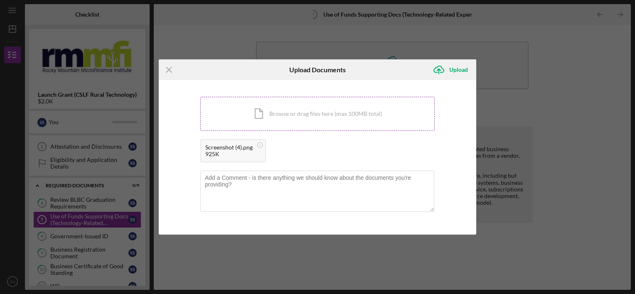
click at [263, 116] on div "Icon/Document Browse or drag files here (max 100MB total) Tap to choose files o…" at bounding box center [317, 114] width 234 height 34
click at [300, 106] on div "Icon/Document Browse or drag files here (max 100MB total) Tap to choose files o…" at bounding box center [317, 114] width 234 height 34
click at [229, 123] on div "Icon/Document Browse or drag files here (max 100MB total) Tap to choose files o…" at bounding box center [317, 114] width 234 height 34
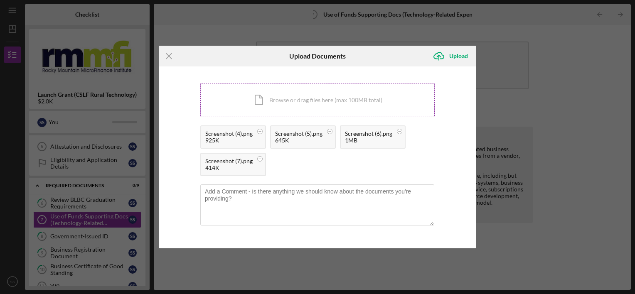
click at [266, 116] on div "Icon/Document Browse or drag files here (max 100MB total) Tap to choose files o…" at bounding box center [317, 100] width 234 height 34
click at [262, 108] on div "Icon/Document Browse or drag files here (max 100MB total) Tap to choose files o…" at bounding box center [317, 100] width 234 height 34
click at [264, 106] on div "Icon/Document Browse or drag files here (max 100MB total) Tap to choose files o…" at bounding box center [317, 100] width 234 height 34
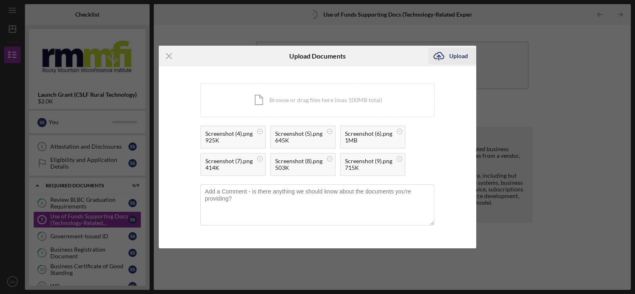
click at [465, 58] on div "Upload" at bounding box center [458, 56] width 19 height 17
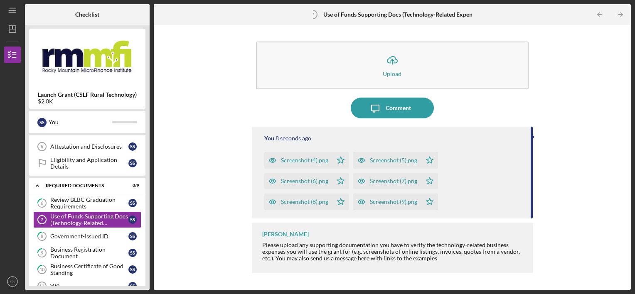
click at [407, 204] on div "Screenshot (9).png" at bounding box center [393, 202] width 47 height 7
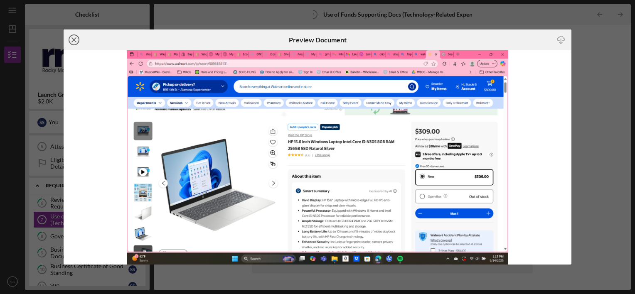
click at [72, 41] on line at bounding box center [74, 40] width 4 height 4
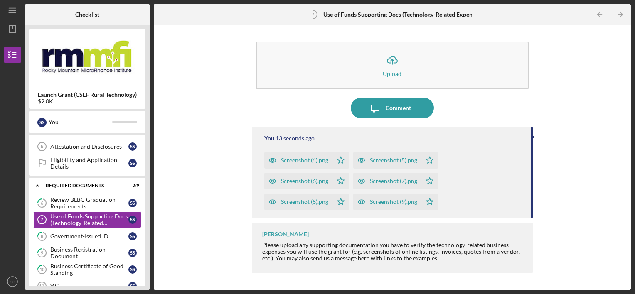
click at [324, 202] on div "Screenshot (8).png" at bounding box center [304, 202] width 47 height 7
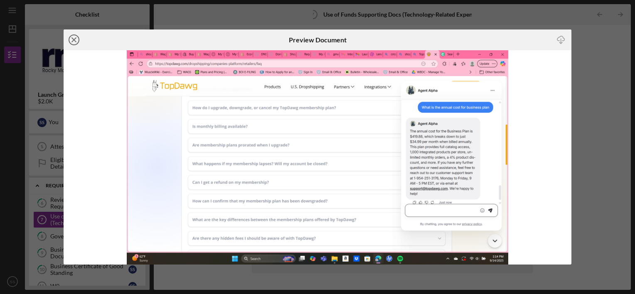
click at [74, 42] on icon "Icon/Close" at bounding box center [74, 39] width 21 height 21
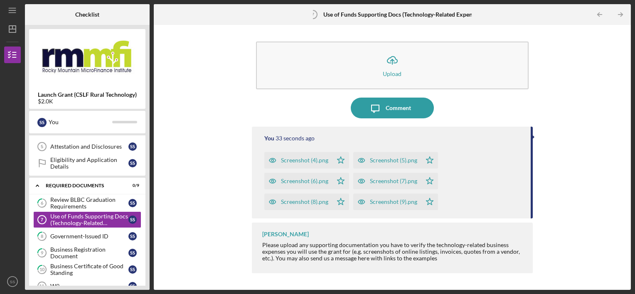
click at [322, 204] on div "Screenshot (8).png" at bounding box center [304, 202] width 47 height 7
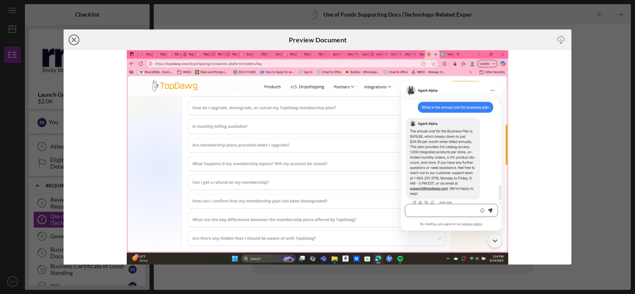
click at [75, 40] on icon "Icon/Close" at bounding box center [74, 39] width 21 height 21
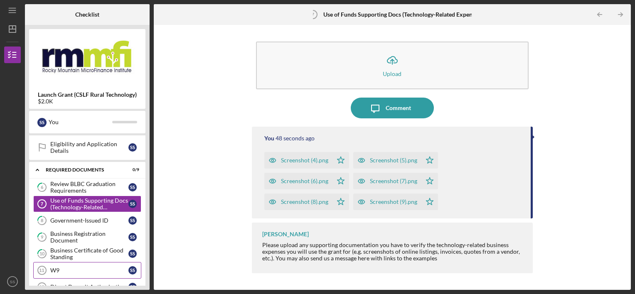
scroll to position [96, 0]
click at [93, 189] on div "Review BLBC Graduation Requirements" at bounding box center [89, 187] width 78 height 13
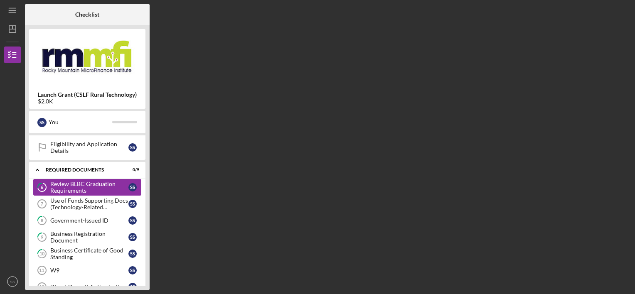
click at [93, 189] on div "Review BLBC Graduation Requirements" at bounding box center [89, 187] width 78 height 13
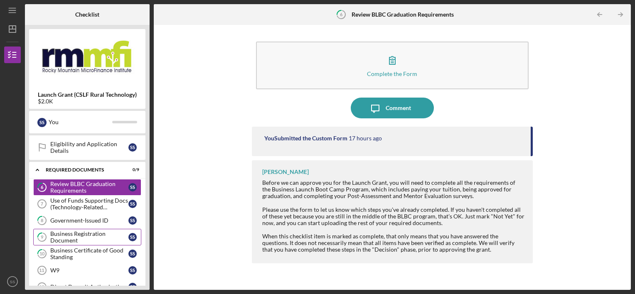
click at [79, 234] on div "Business Registration Document" at bounding box center [89, 237] width 78 height 13
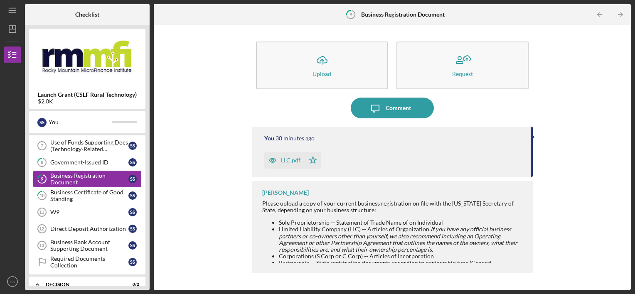
scroll to position [155, 0]
click at [290, 160] on div "LLC.pdf" at bounding box center [291, 160] width 20 height 7
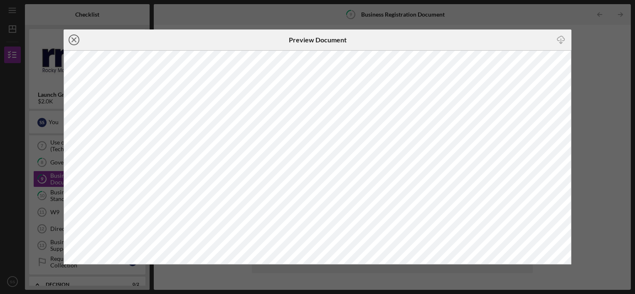
click at [76, 37] on icon "Icon/Close" at bounding box center [74, 39] width 21 height 21
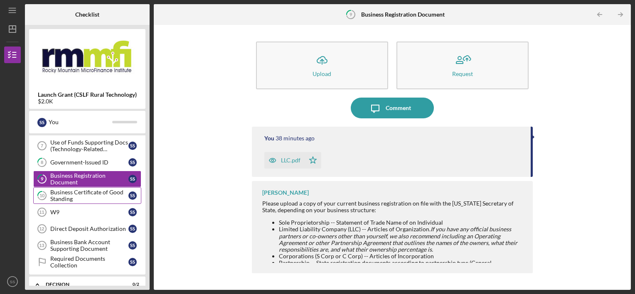
click at [51, 197] on div "Business Certificate of Good Standing" at bounding box center [89, 195] width 78 height 13
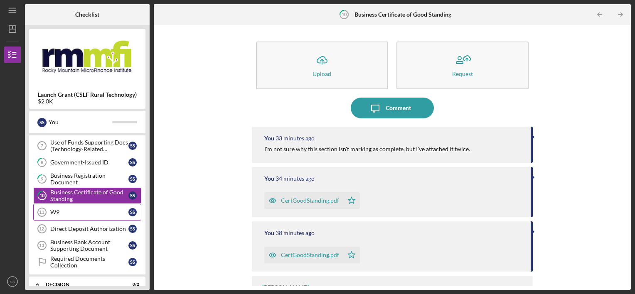
click at [77, 204] on link "W9 11 W9 S S" at bounding box center [87, 212] width 108 height 17
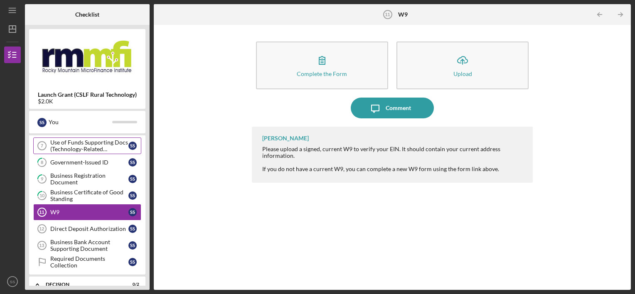
click at [112, 147] on div "Use of Funds Supporting Docs (Technology-Related Expenses)" at bounding box center [89, 145] width 78 height 13
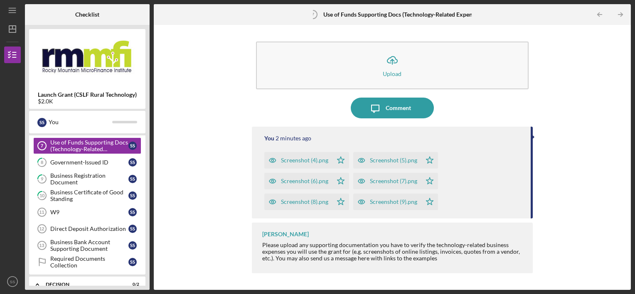
click at [216, 141] on div "Icon/Upload Upload Icon/Message Comment You 2 minutes ago Screenshot (4).png Ic…" at bounding box center [392, 157] width 469 height 257
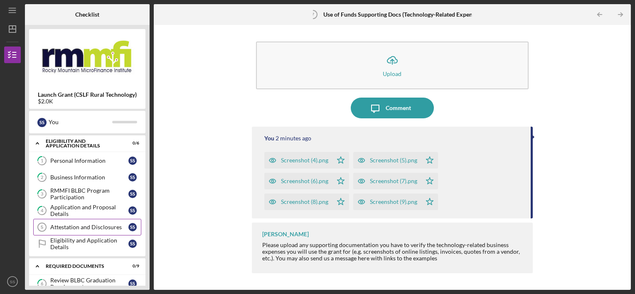
click at [104, 231] on link "Attestation and Disclosures 5 Attestation and Disclosures S S" at bounding box center [87, 227] width 108 height 17
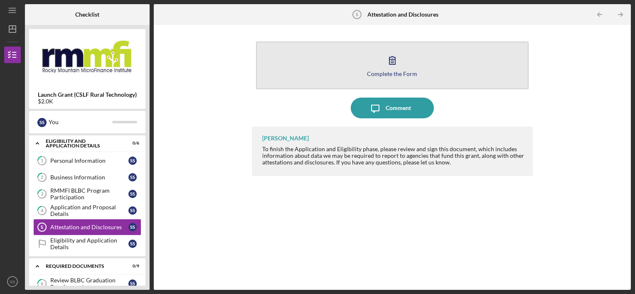
click at [369, 79] on button "Complete the Form Form" at bounding box center [392, 66] width 273 height 48
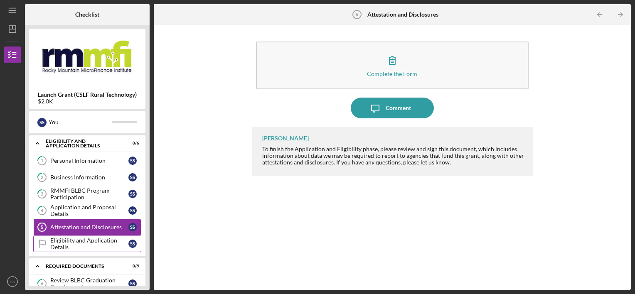
click at [92, 239] on div "Eligibility and Application Details" at bounding box center [89, 243] width 78 height 13
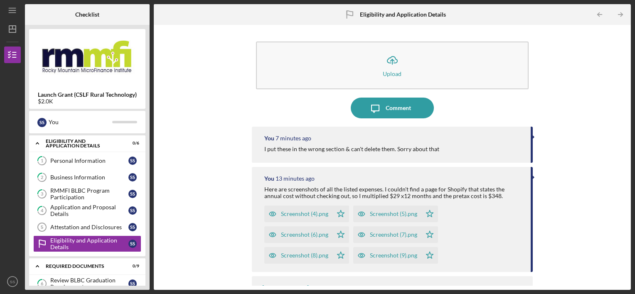
click at [194, 231] on div "Icon/Upload Upload Icon/Message Comment You 7 minutes ago I put these in the wr…" at bounding box center [392, 157] width 469 height 257
drag, startPoint x: 322, startPoint y: 216, endPoint x: 205, endPoint y: 184, distance: 121.7
click at [205, 184] on div "Icon/Upload Upload Icon/Message Comment You 7 minutes ago I put these in the wr…" at bounding box center [392, 157] width 469 height 257
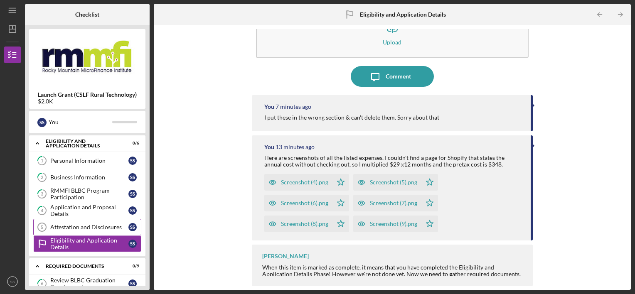
click at [117, 219] on link "Attestation and Disclosures 5 Attestation and Disclosures S S" at bounding box center [87, 227] width 108 height 17
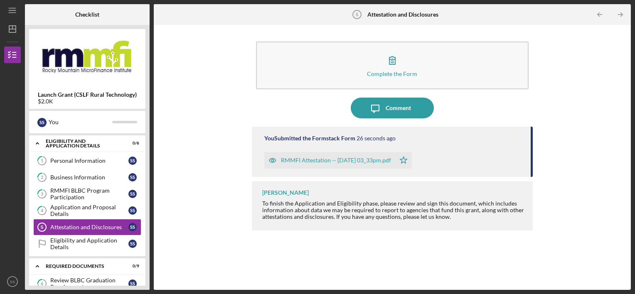
click at [293, 219] on div "To finish the Application and Eligibility phase, please review and sign this do…" at bounding box center [393, 210] width 263 height 20
click at [172, 226] on div "Complete the Form Form Icon/Message Comment You Submitted the Formstack Form 28…" at bounding box center [392, 157] width 469 height 257
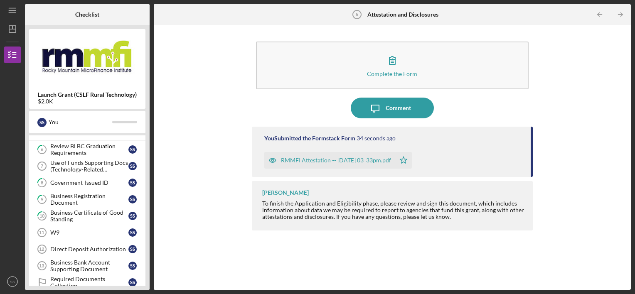
scroll to position [135, 0]
click at [66, 166] on div "Use of Funds Supporting Docs (Technology-Related Expenses)" at bounding box center [89, 165] width 78 height 13
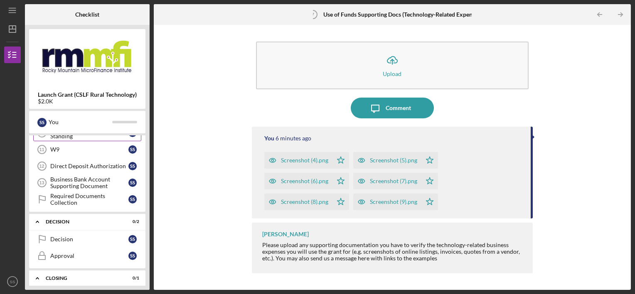
scroll to position [218, 0]
click at [74, 206] on div "6 Review BLBC Graduation Requirements S S Use of Funds Supporting Docs (Technol…" at bounding box center [87, 135] width 116 height 154
click at [72, 198] on div "Required Documents Collection" at bounding box center [89, 198] width 78 height 13
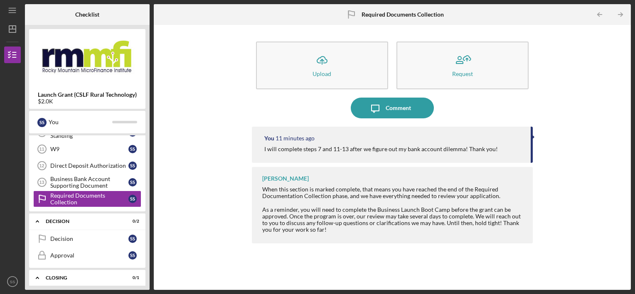
click at [326, 150] on div "I will complete steps 7 and 11-13 after we figure out my bank account dilemma! …" at bounding box center [380, 149] width 233 height 7
drag, startPoint x: 326, startPoint y: 150, endPoint x: 402, endPoint y: 111, distance: 85.8
click at [402, 111] on div "Comment" at bounding box center [398, 108] width 25 height 21
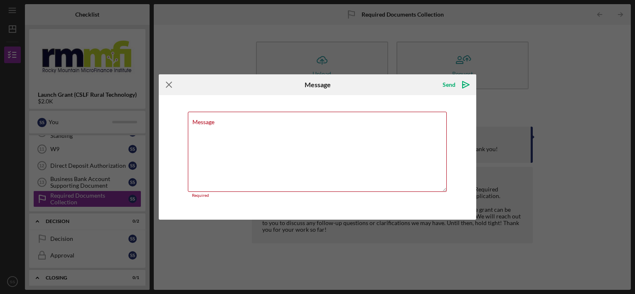
click at [171, 90] on icon "Icon/Menu Close" at bounding box center [169, 84] width 21 height 21
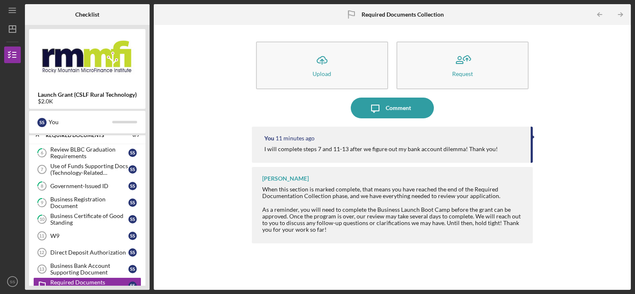
scroll to position [130, 0]
click at [84, 169] on div "Use of Funds Supporting Docs (Technology-Related Expenses)" at bounding box center [89, 169] width 78 height 13
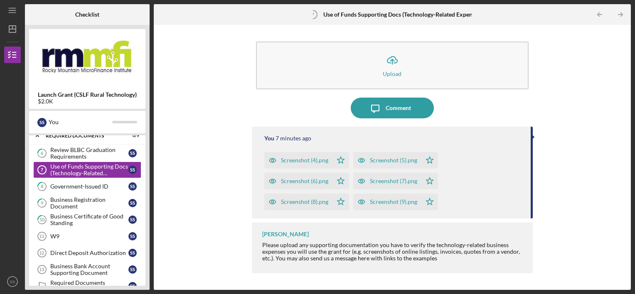
click at [207, 193] on div "Icon/Upload Upload Icon/Message Comment You 7 minutes ago Screenshot (4).png Ic…" at bounding box center [392, 157] width 469 height 257
click at [147, 249] on div "Launch Grant (CSLF Rural Technology) $2.0K S S You Icon/Expander Eligibility an…" at bounding box center [87, 157] width 125 height 265
click at [618, 17] on icon "Icon/Table Pagination Arrow" at bounding box center [620, 14] width 19 height 19
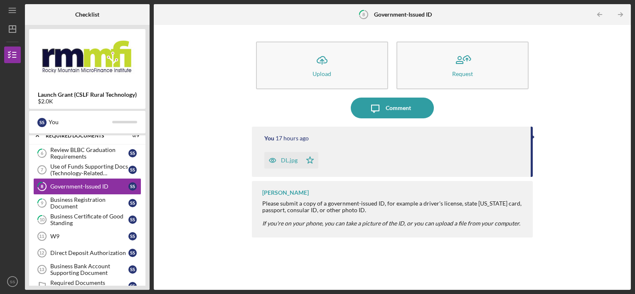
click at [618, 17] on icon "Icon/Table Pagination Arrow" at bounding box center [620, 14] width 19 height 19
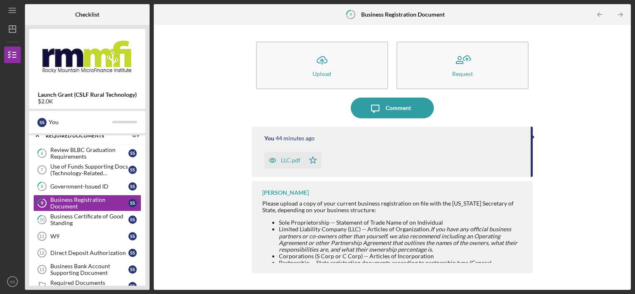
click at [618, 17] on icon "Icon/Table Pagination Arrow" at bounding box center [620, 14] width 19 height 19
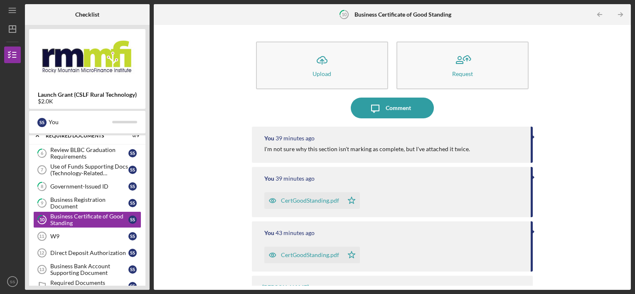
click at [618, 17] on icon "Icon/Table Pagination Arrow" at bounding box center [620, 14] width 19 height 19
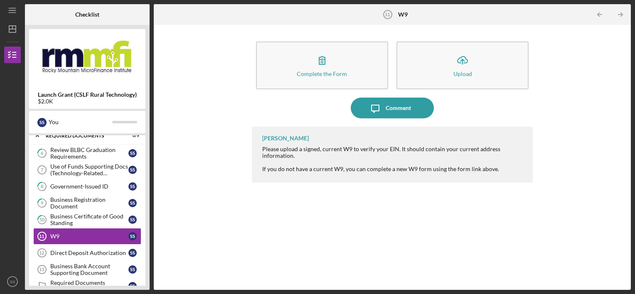
click at [618, 17] on icon "Icon/Table Pagination Arrow" at bounding box center [620, 14] width 19 height 19
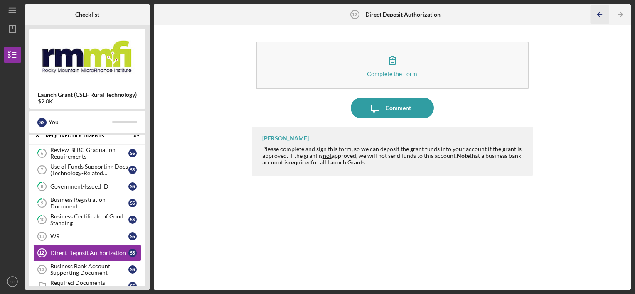
click at [600, 17] on icon "Icon/Table Pagination Arrow" at bounding box center [599, 14] width 19 height 19
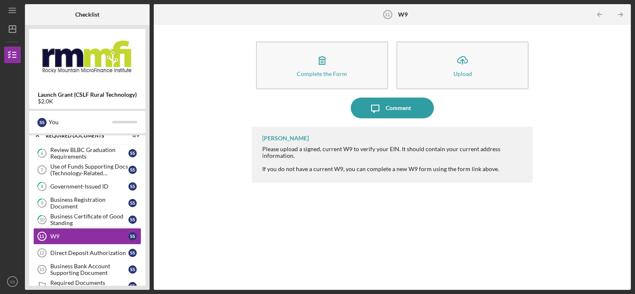
click at [198, 119] on div "Complete the Form Form Icon/Upload Upload Icon/Message Comment [PERSON_NAME] Pl…" at bounding box center [392, 157] width 469 height 257
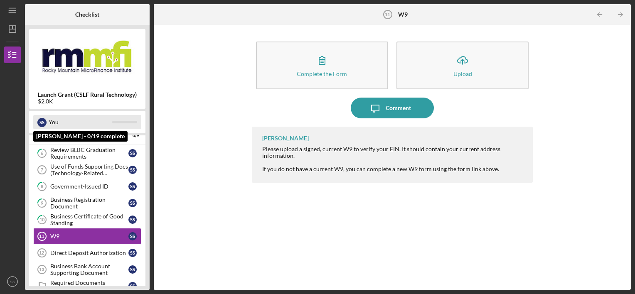
click at [39, 126] on div "S S" at bounding box center [41, 122] width 9 height 14
click at [121, 123] on div at bounding box center [124, 122] width 25 height 2
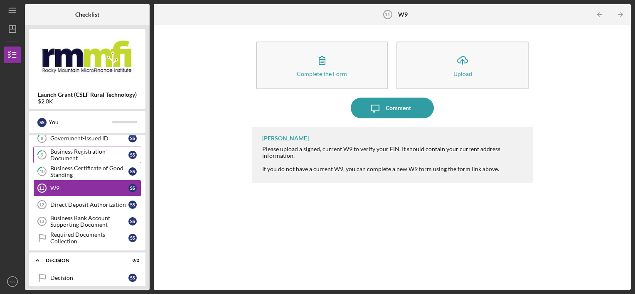
scroll to position [181, 0]
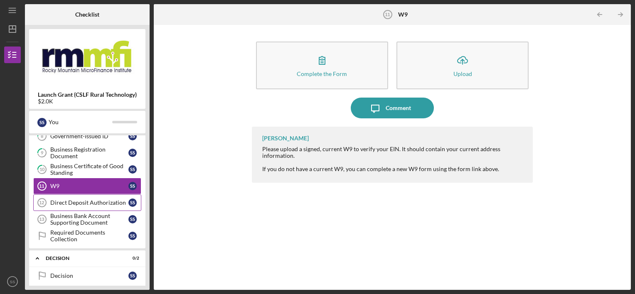
click at [90, 195] on link "Direct Deposit Authorization 12 Direct Deposit Authorization S S" at bounding box center [87, 202] width 108 height 17
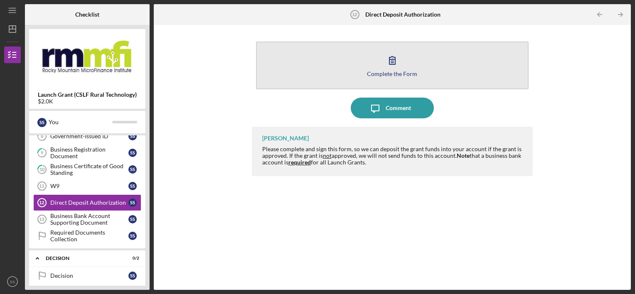
click at [368, 76] on button "Complete the Form Form" at bounding box center [392, 66] width 273 height 48
